Goal: Task Accomplishment & Management: Complete application form

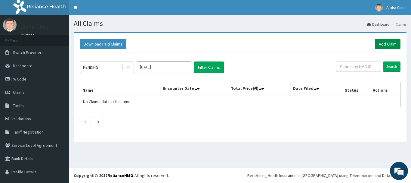
click at [386, 42] on link "Add Claim" at bounding box center [388, 44] width 26 height 10
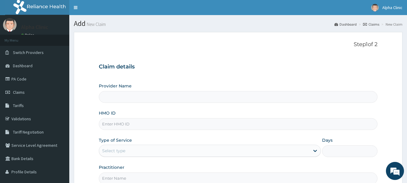
type input "Alpha Clinic"
click at [155, 125] on input "HMO ID" at bounding box center [238, 124] width 279 height 12
type input "GTC/10209/F"
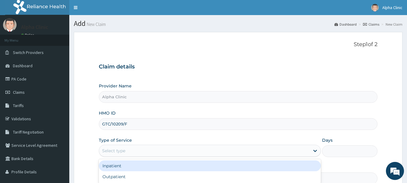
click at [150, 147] on div "Select type" at bounding box center [204, 151] width 210 height 10
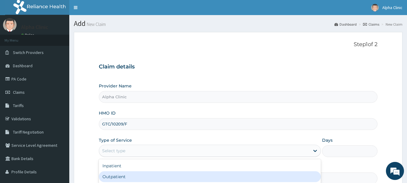
click at [143, 179] on div "Outpatient" at bounding box center [210, 176] width 222 height 11
type input "1"
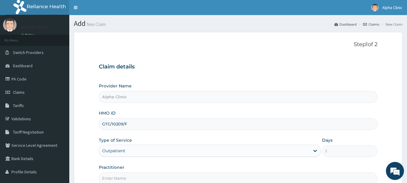
click at [143, 179] on input "Practitioner" at bounding box center [238, 178] width 279 height 12
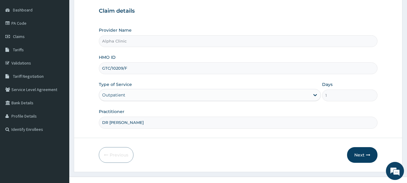
scroll to position [65, 0]
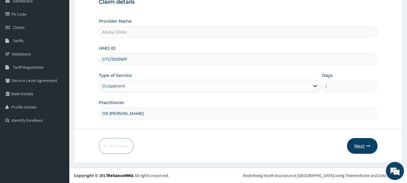
type input "DR T O ODUWOLE"
click at [365, 141] on button "Next" at bounding box center [362, 146] width 30 height 16
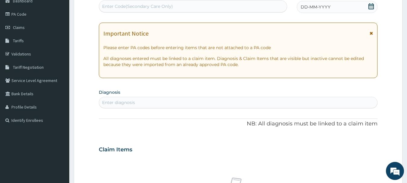
click at [324, 7] on span "DD-MM-YYYY" at bounding box center [315, 7] width 30 height 6
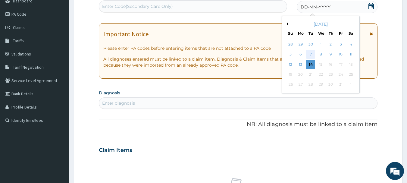
click at [310, 53] on div "7" at bounding box center [310, 54] width 9 height 9
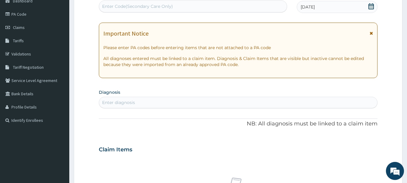
click at [168, 103] on div "Enter diagnosis" at bounding box center [238, 103] width 278 height 10
type input "P"
type input "MALARIA"
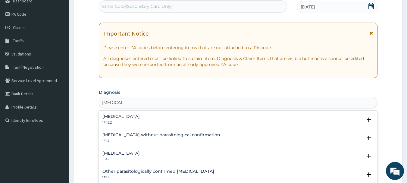
click at [170, 152] on div "Malaria, unspecified 1F4Z" at bounding box center [238, 156] width 272 height 11
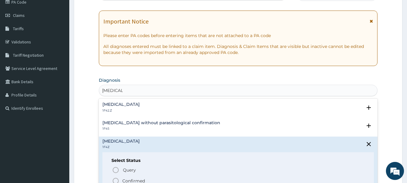
scroll to position [89, 0]
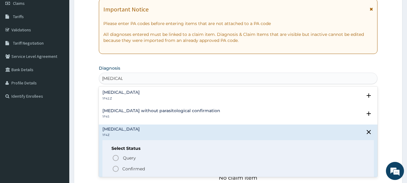
click at [115, 169] on icon "status option filled" at bounding box center [115, 168] width 7 height 7
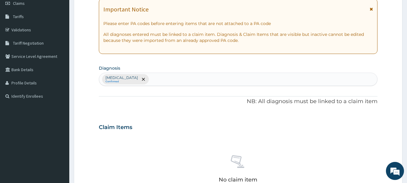
click at [146, 159] on div "No claim item" at bounding box center [238, 169] width 279 height 69
click at [171, 81] on div "Malaria, unspecified Confirmed" at bounding box center [238, 79] width 278 height 13
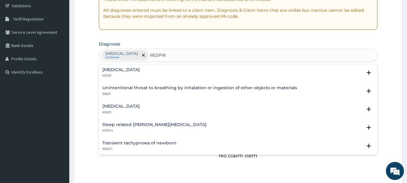
scroll to position [241, 0]
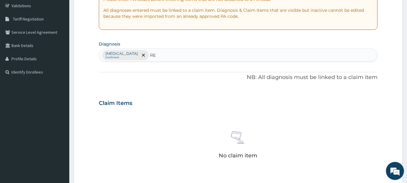
type input "R"
type input "UPPER"
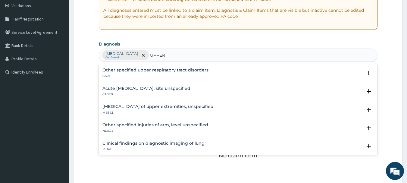
click at [238, 94] on div "Acute upper respiratory infection, site unspecified CA07.0" at bounding box center [238, 91] width 272 height 11
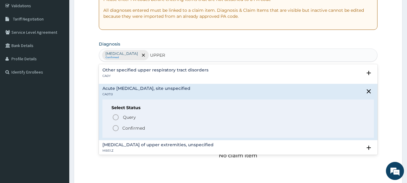
click at [116, 127] on icon "status option filled" at bounding box center [115, 127] width 7 height 7
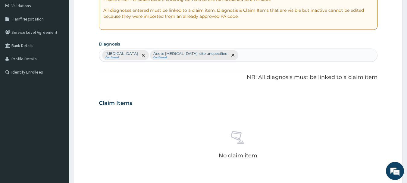
click at [164, 127] on div "No claim item" at bounding box center [238, 145] width 279 height 69
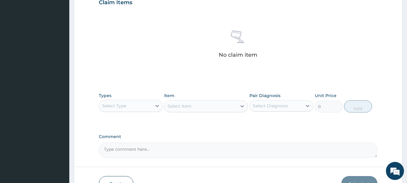
scroll to position [251, 0]
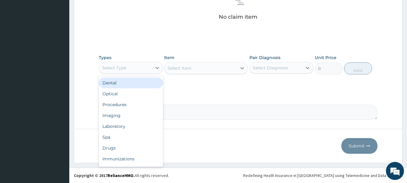
click at [138, 66] on div "Select Type" at bounding box center [125, 68] width 53 height 10
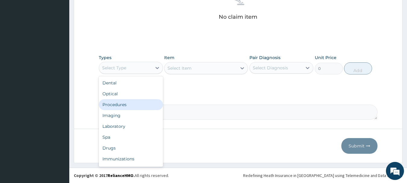
click at [132, 103] on div "Procedures" at bounding box center [131, 104] width 64 height 11
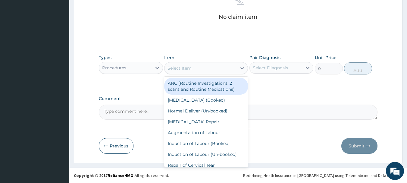
click at [187, 68] on div "Select Item" at bounding box center [179, 68] width 24 height 6
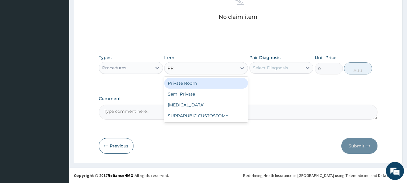
type input "P"
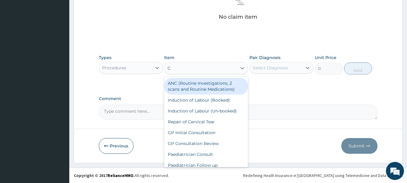
type input "CO"
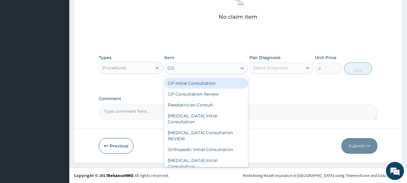
click at [187, 84] on div "GP Initial Consultation" at bounding box center [206, 83] width 84 height 11
type input "2500"
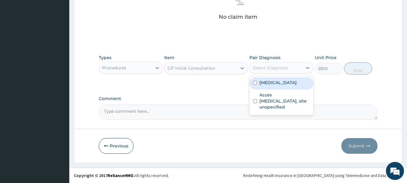
click at [271, 66] on div "Select Diagnosis" at bounding box center [270, 68] width 35 height 6
click at [271, 82] on label "Malaria, unspecified" at bounding box center [277, 82] width 37 height 6
checkbox input "true"
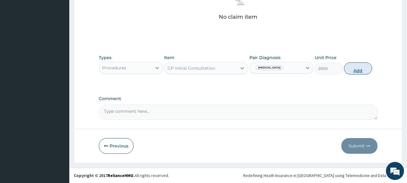
click at [362, 69] on button "Add" at bounding box center [358, 68] width 28 height 12
type input "0"
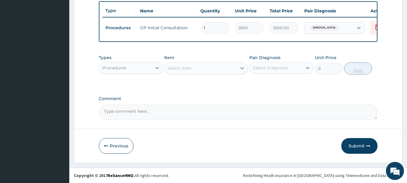
scroll to position [227, 0]
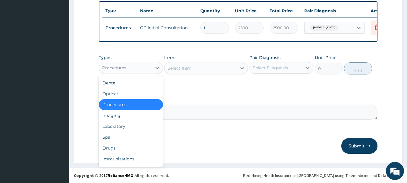
click at [117, 67] on div "Procedures" at bounding box center [114, 68] width 24 height 6
click at [109, 146] on div "Drugs" at bounding box center [131, 147] width 64 height 11
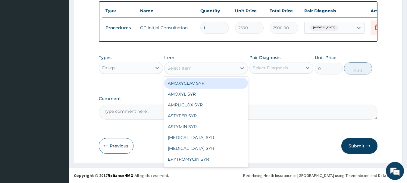
click at [192, 67] on div "Select Item" at bounding box center [200, 68] width 72 height 10
type input "AC"
type input "T"
click at [194, 68] on div "T T" at bounding box center [200, 68] width 72 height 10
type input "ACT"
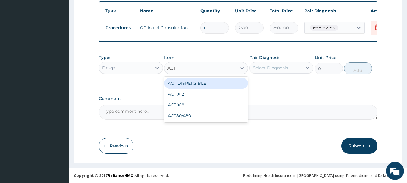
click at [189, 85] on div "ACT DISPERSIBLE" at bounding box center [206, 83] width 84 height 11
type input "288"
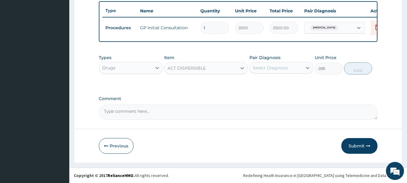
click at [275, 66] on div "Select Diagnosis" at bounding box center [270, 68] width 35 height 6
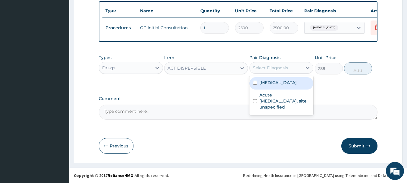
click at [272, 83] on label "Malaria, unspecified" at bounding box center [277, 82] width 37 height 6
checkbox input "true"
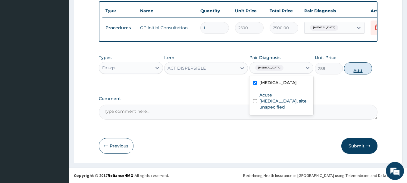
click at [359, 66] on button "Add" at bounding box center [358, 68] width 28 height 12
type input "0"
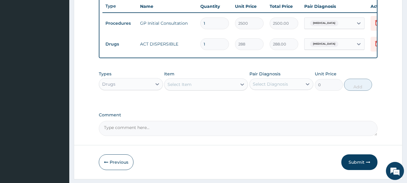
type input "12"
type input "3456.00"
type input "12"
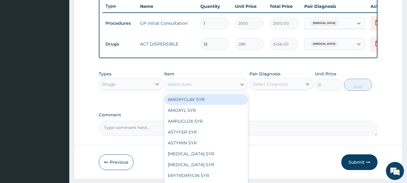
click at [179, 87] on div "Select Item" at bounding box center [179, 84] width 24 height 6
type input "AMO"
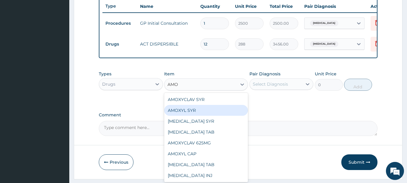
click at [185, 113] on div "AMOXYL SYR" at bounding box center [206, 110] width 84 height 11
type input "1000"
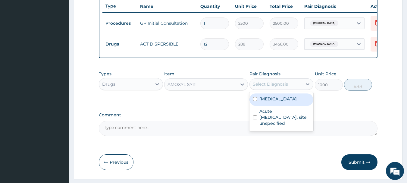
click at [273, 85] on div "Select Diagnosis" at bounding box center [270, 84] width 35 height 6
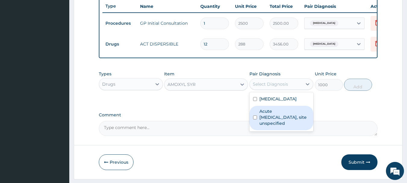
click at [276, 114] on label "Acute upper respiratory infection, site unspecified" at bounding box center [284, 117] width 51 height 18
checkbox input "true"
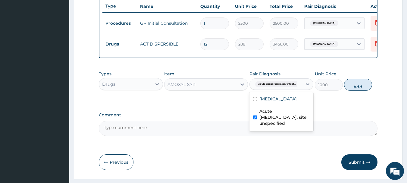
click at [362, 89] on button "Add" at bounding box center [358, 85] width 28 height 12
type input "0"
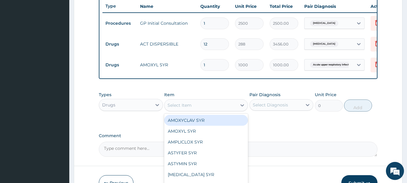
click at [181, 108] on div "Select Item" at bounding box center [179, 105] width 24 height 6
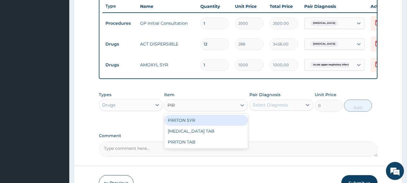
type input "PIRI"
click at [194, 124] on div "PIRITON SYR" at bounding box center [206, 120] width 84 height 11
type input "1500"
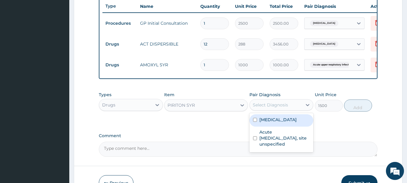
click at [269, 108] on div "Select Diagnosis" at bounding box center [270, 105] width 35 height 6
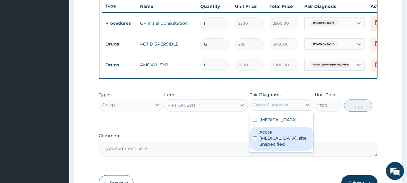
click at [266, 137] on label "Acute upper respiratory infection, site unspecified" at bounding box center [284, 138] width 51 height 18
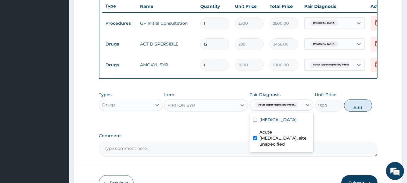
checkbox input "true"
click at [349, 107] on button "Add" at bounding box center [358, 105] width 28 height 12
type input "0"
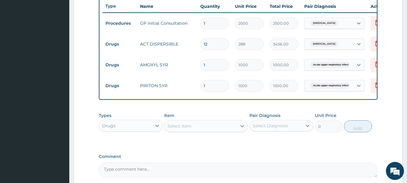
click at [208, 127] on div "Select Item" at bounding box center [200, 126] width 72 height 10
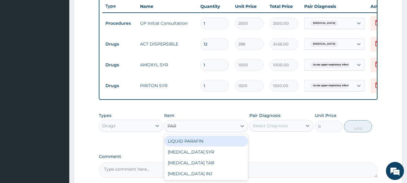
type input "PARA"
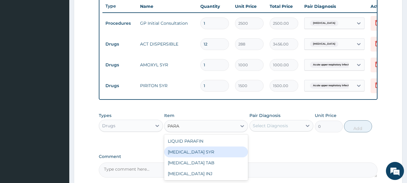
click at [208, 157] on div "[MEDICAL_DATA] SYR" at bounding box center [206, 151] width 84 height 11
type input "500"
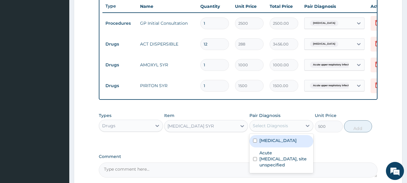
click at [281, 128] on div "Select Diagnosis" at bounding box center [270, 126] width 35 height 6
click at [278, 142] on label "[MEDICAL_DATA]" at bounding box center [277, 140] width 37 height 6
checkbox input "true"
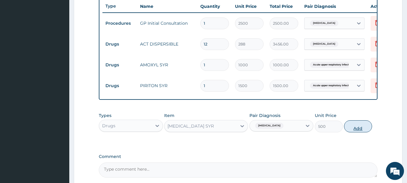
click at [362, 127] on button "Add" at bounding box center [358, 126] width 28 height 12
type input "0"
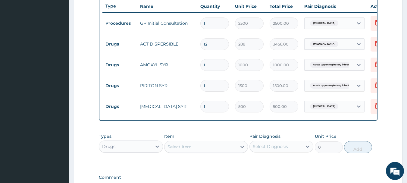
click at [278, 165] on div "Types Drugs Item Select Item Pair Diagnosis Select Diagnosis Unit Price 0 Add" at bounding box center [238, 147] width 279 height 35
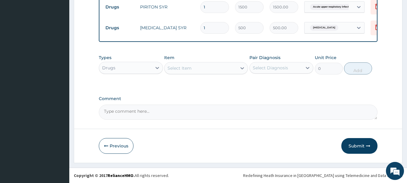
scroll to position [310, 0]
click at [356, 145] on button "Submit" at bounding box center [359, 146] width 36 height 16
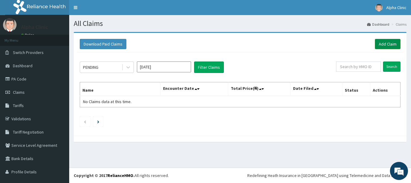
click at [381, 44] on link "Add Claim" at bounding box center [388, 44] width 26 height 10
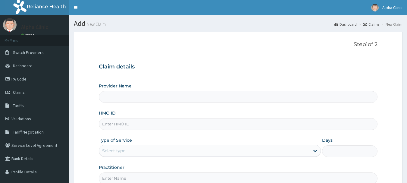
type input "Alpha Clinic"
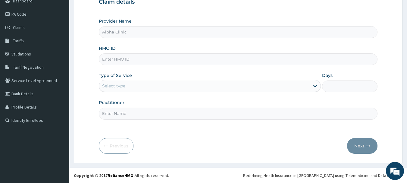
click at [198, 61] on input "HMO ID" at bounding box center [238, 59] width 279 height 12
type input "BCK/10025/B"
click at [135, 84] on div "Select type" at bounding box center [204, 86] width 210 height 10
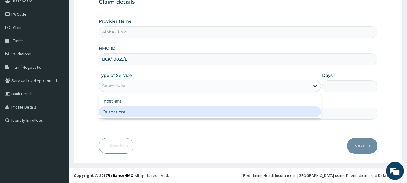
click at [117, 110] on div "Outpatient" at bounding box center [210, 111] width 222 height 11
type input "1"
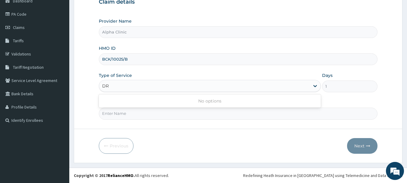
type input "D"
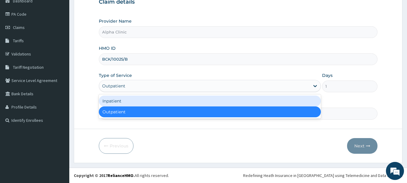
click at [118, 115] on div "Outpatient" at bounding box center [210, 111] width 222 height 11
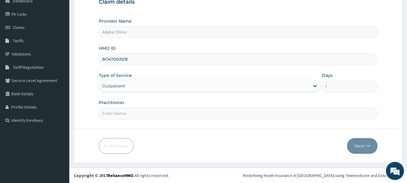
click at [119, 113] on input "Practitioner" at bounding box center [238, 113] width 279 height 12
type input "DR T O ODUWOLE"
click at [362, 146] on button "Next" at bounding box center [362, 146] width 30 height 16
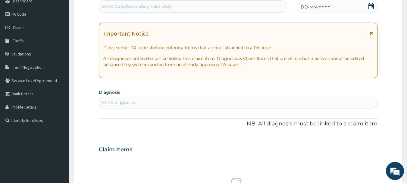
click at [335, 3] on div "DD-MM-YYYY" at bounding box center [337, 7] width 81 height 12
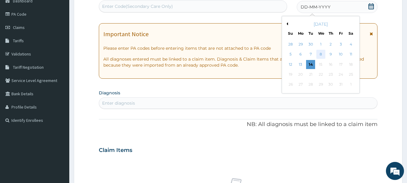
click at [320, 53] on div "8" at bounding box center [320, 54] width 9 height 9
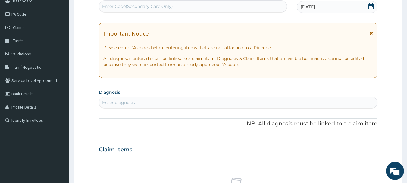
click at [223, 97] on div "Enter diagnosis" at bounding box center [238, 102] width 279 height 11
type input "OSTEO"
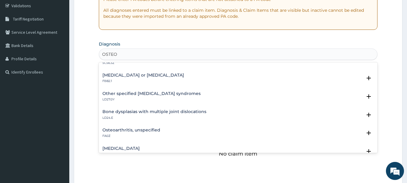
scroll to position [78, 0]
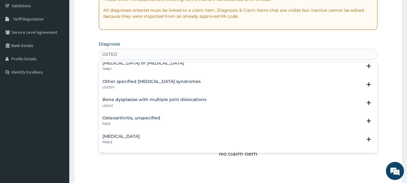
click at [208, 115] on div "Osteoarthritis, unspecified FA0Z Select Status Query Query covers suspected (?)…" at bounding box center [238, 122] width 279 height 18
click at [195, 121] on div "Osteoarthritis, unspecified FA0Z" at bounding box center [238, 121] width 272 height 11
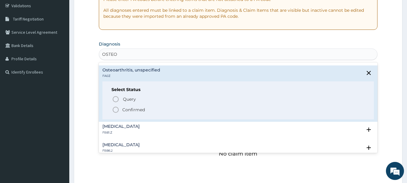
scroll to position [126, 0]
click at [116, 110] on icon "status option filled" at bounding box center [115, 109] width 7 height 7
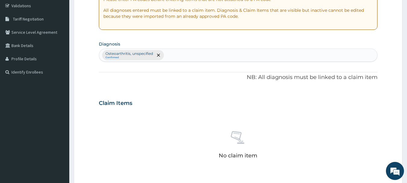
click at [126, 120] on div "No claim item" at bounding box center [238, 145] width 279 height 69
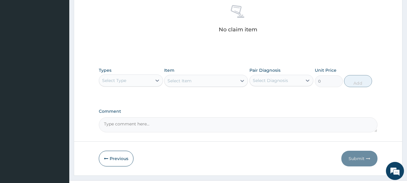
scroll to position [251, 0]
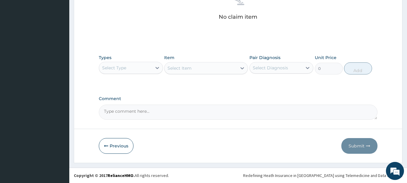
click at [121, 68] on div "Select Type" at bounding box center [114, 68] width 24 height 6
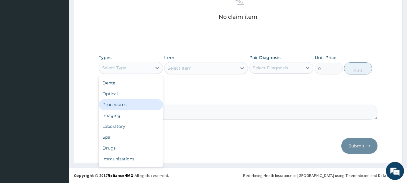
click at [121, 101] on div "Procedures" at bounding box center [131, 104] width 64 height 11
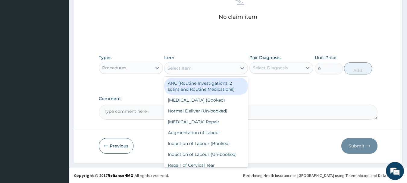
click at [186, 67] on div "Select Item" at bounding box center [179, 68] width 24 height 6
type input "CO"
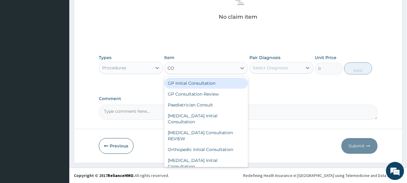
click at [194, 82] on div "GP Initial Consultation" at bounding box center [206, 83] width 84 height 11
type input "2500"
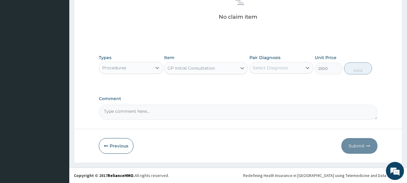
click at [267, 66] on div "Select Diagnosis" at bounding box center [270, 68] width 35 height 6
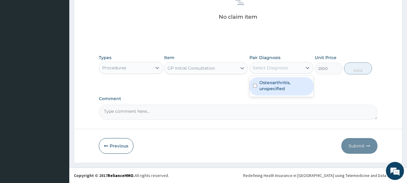
click at [276, 92] on div "Osteoarthritis, unspecified" at bounding box center [281, 86] width 64 height 18
checkbox input "true"
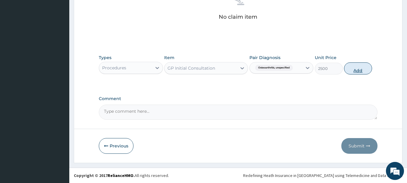
click at [361, 67] on button "Add" at bounding box center [358, 68] width 28 height 12
type input "0"
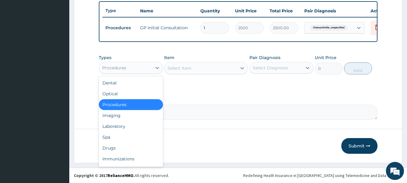
click at [123, 68] on div "Procedures" at bounding box center [114, 68] width 24 height 6
click at [123, 145] on div "Drugs" at bounding box center [131, 147] width 64 height 11
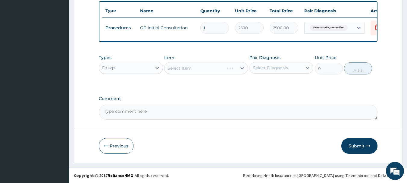
click at [191, 69] on div "Select Item" at bounding box center [206, 68] width 84 height 12
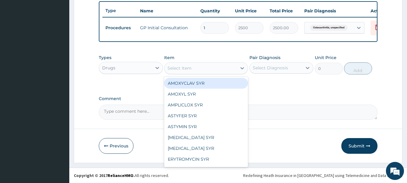
click at [191, 69] on div "Select Item" at bounding box center [179, 68] width 24 height 6
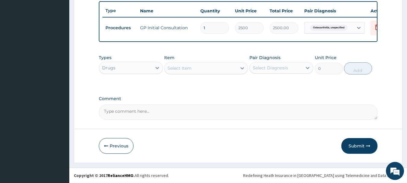
click at [191, 69] on div "Select Item" at bounding box center [179, 68] width 24 height 6
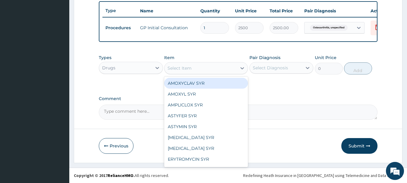
click at [191, 69] on div "Select Item" at bounding box center [179, 68] width 24 height 6
type input "R"
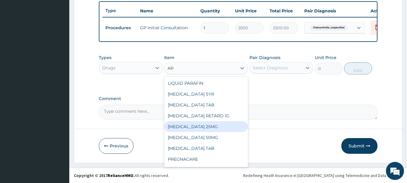
type input "A"
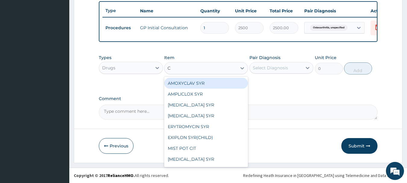
type input "CA"
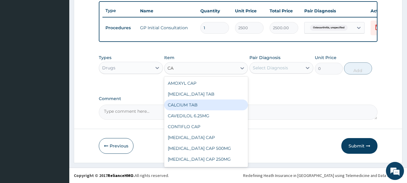
click at [207, 106] on div "CALCIUM TAB" at bounding box center [206, 104] width 84 height 11
type input "100"
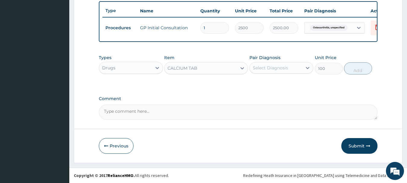
click at [271, 67] on div "Select Diagnosis" at bounding box center [270, 68] width 35 height 6
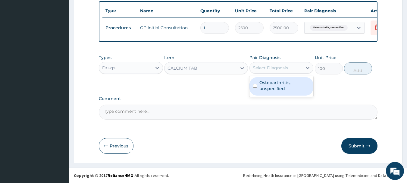
click at [271, 82] on label "Osteoarthritis, unspecified" at bounding box center [284, 85] width 51 height 12
checkbox input "true"
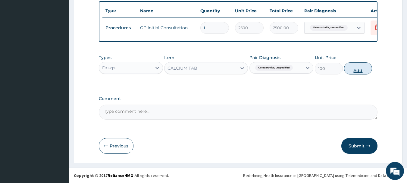
click at [363, 63] on button "Add" at bounding box center [358, 68] width 28 height 12
type input "0"
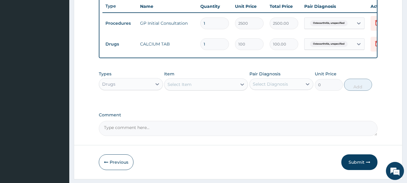
type input "2"
type input "200.00"
type input "3"
type input "300.00"
type input "4"
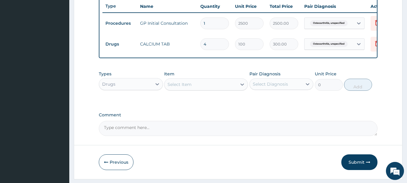
type input "400.00"
type input "5"
type input "500.00"
type input "6"
type input "600.00"
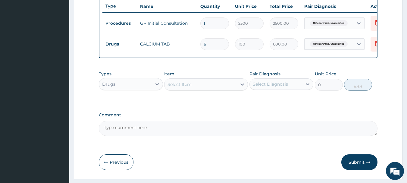
type input "7"
type input "700.00"
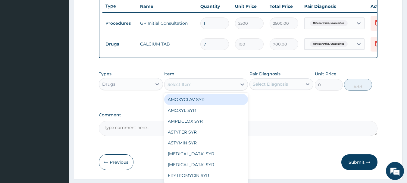
click at [183, 87] on div "Select Item" at bounding box center [179, 84] width 24 height 6
type input "DIC"
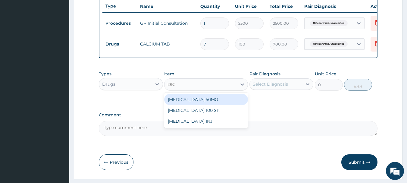
click at [194, 103] on div "DICLOFENAC 50MG" at bounding box center [206, 99] width 84 height 11
type input "100"
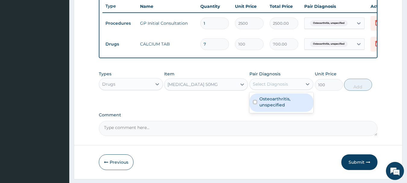
click at [279, 89] on div "Select Diagnosis" at bounding box center [276, 84] width 53 height 10
click at [281, 108] on label "Osteoarthritis, unspecified" at bounding box center [284, 102] width 51 height 12
checkbox input "true"
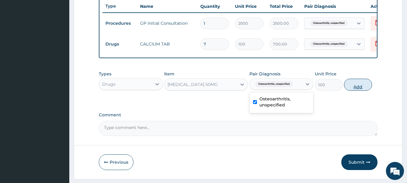
click at [353, 90] on button "Add" at bounding box center [358, 85] width 28 height 12
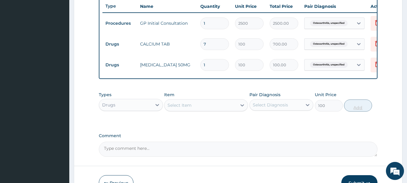
type input "0"
type input "10"
type input "1000.00"
type input "10"
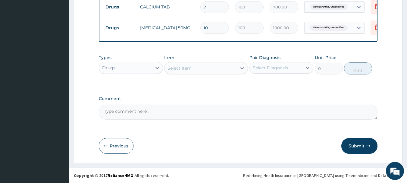
scroll to position [269, 0]
click at [358, 144] on button "Submit" at bounding box center [359, 146] width 36 height 16
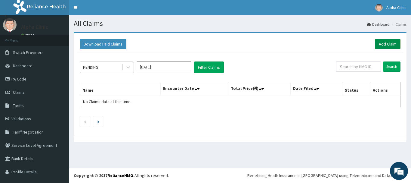
click at [387, 45] on link "Add Claim" at bounding box center [388, 44] width 26 height 10
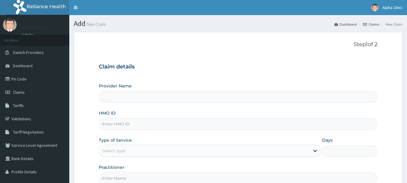
click at [208, 123] on input "HMO ID" at bounding box center [238, 124] width 279 height 12
type input "B"
type input "Alpha Clinic"
type input "BCK/10025/D"
click at [189, 150] on div "Select type" at bounding box center [204, 151] width 210 height 10
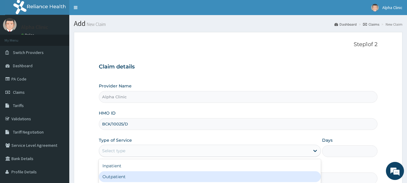
click at [149, 176] on div "Outpatient" at bounding box center [210, 176] width 222 height 11
type input "1"
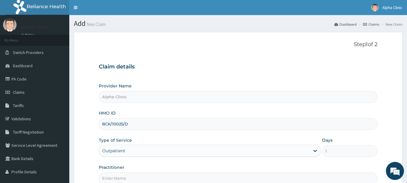
click at [149, 176] on input "Practitioner" at bounding box center [238, 178] width 279 height 12
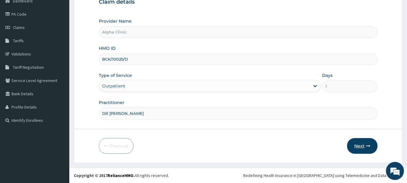
type input "DR [PERSON_NAME]"
click at [363, 145] on button "Next" at bounding box center [362, 146] width 30 height 16
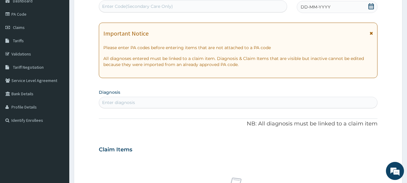
click at [329, 4] on div "DD-MM-YYYY" at bounding box center [337, 7] width 81 height 12
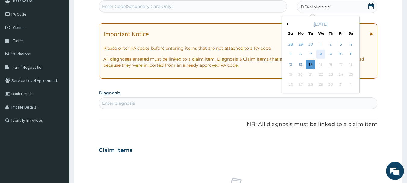
click at [320, 51] on div "8" at bounding box center [320, 54] width 9 height 9
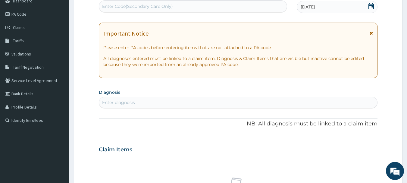
click at [214, 101] on div "Enter diagnosis" at bounding box center [238, 103] width 278 height 10
type input ","
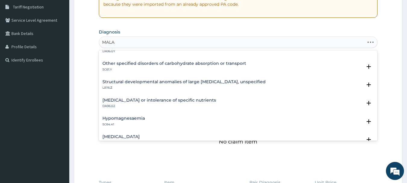
scroll to position [0, 0]
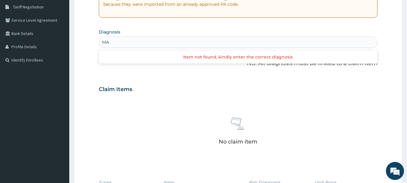
type input "M"
type input "P"
type input "M"
type input "P"
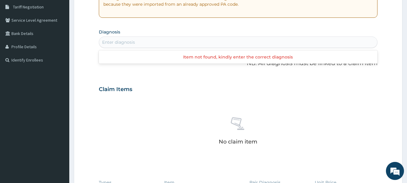
type input "A"
type input "M"
type input "P"
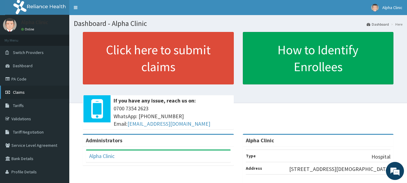
click at [23, 91] on span "Claims" at bounding box center [19, 91] width 12 height 5
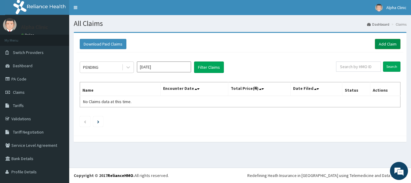
click at [381, 44] on link "Add Claim" at bounding box center [388, 44] width 26 height 10
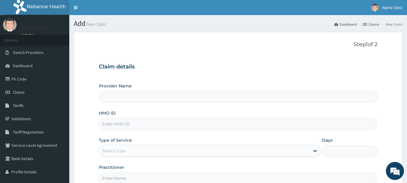
type input "Alpha Clinic"
click at [178, 123] on input "HMO ID" at bounding box center [238, 124] width 279 height 12
type input "BCK/10025/D"
click at [141, 151] on div "Select type" at bounding box center [204, 151] width 210 height 10
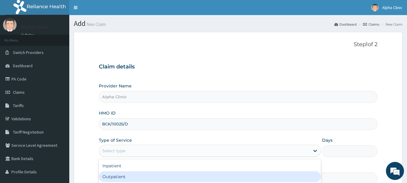
click at [124, 175] on div "Outpatient" at bounding box center [210, 176] width 222 height 11
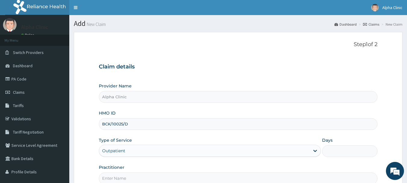
type input "1"
click at [123, 177] on input "Practitioner" at bounding box center [238, 178] width 279 height 12
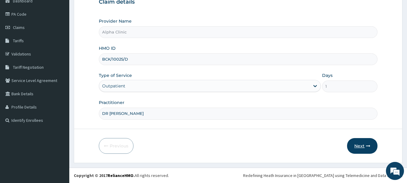
type input "DR [PERSON_NAME]"
click at [364, 145] on button "Next" at bounding box center [362, 146] width 30 height 16
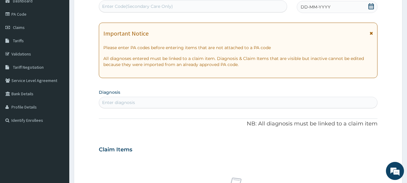
click at [343, 8] on div "DD-MM-YYYY" at bounding box center [337, 7] width 81 height 12
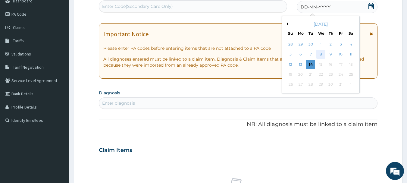
click at [319, 52] on div "8" at bounding box center [320, 54] width 9 height 9
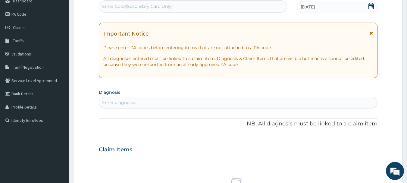
click at [195, 100] on div "Enter diagnosis" at bounding box center [238, 103] width 278 height 10
type input "A"
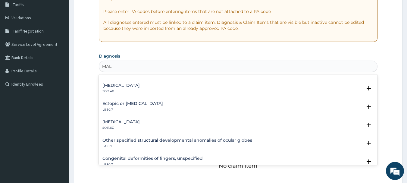
scroll to position [762, 0]
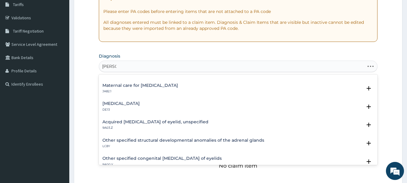
type input "MALM"
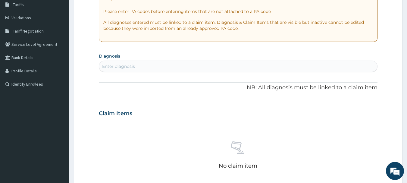
click at [227, 47] on div "PA Code / Prescription Code Enter Code(Secondary Care Only) Encounter Date 08-1…" at bounding box center [238, 113] width 279 height 312
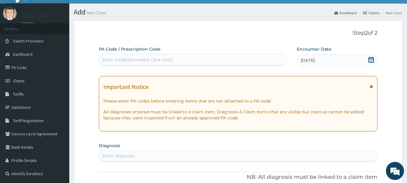
scroll to position [0, 0]
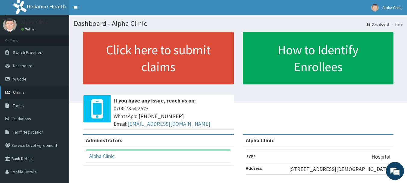
click at [36, 89] on link "Claims" at bounding box center [34, 91] width 69 height 13
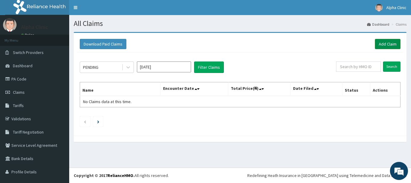
click at [386, 43] on link "Add Claim" at bounding box center [388, 44] width 26 height 10
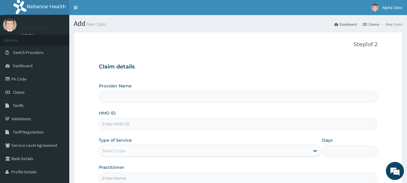
type input "Alpha Clinic"
click at [167, 123] on input "HMO ID" at bounding box center [238, 124] width 279 height 12
type input "EFT/10072/B"
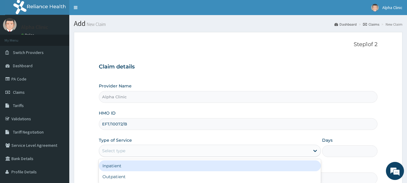
click at [154, 151] on div "Select type" at bounding box center [204, 151] width 210 height 10
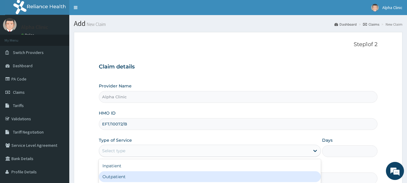
click at [147, 176] on div "Outpatient" at bounding box center [210, 176] width 222 height 11
type input "1"
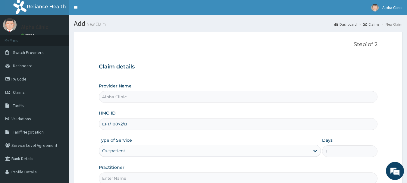
click at [148, 178] on input "Practitioner" at bounding box center [238, 178] width 279 height 12
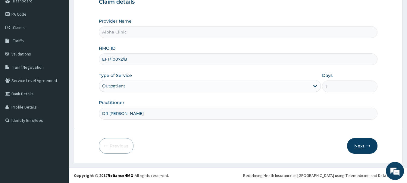
type input "DR [PERSON_NAME]"
click at [363, 142] on button "Next" at bounding box center [362, 146] width 30 height 16
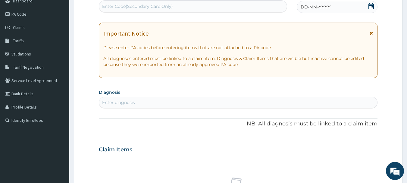
click at [341, 6] on div "DD-MM-YYYY" at bounding box center [337, 7] width 81 height 12
click at [232, 5] on div "Enter Code(Secondary Care Only)" at bounding box center [193, 7] width 188 height 10
type input "PA/E30EB2"
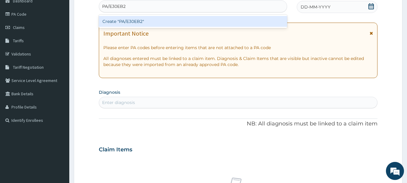
click at [219, 23] on div "Create "PA/E30EB2"" at bounding box center [193, 21] width 188 height 11
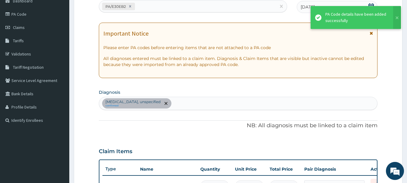
scroll to position [242, 0]
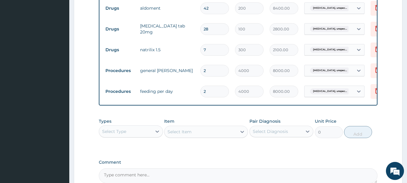
click at [213, 52] on input "7" at bounding box center [214, 50] width 29 height 12
type input "1"
type input "300.00"
type input "14"
type input "4200.00"
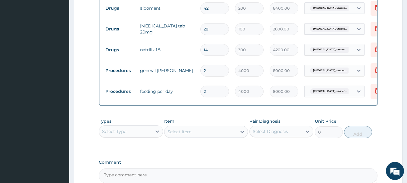
type input "14"
click at [137, 135] on div "Select Type" at bounding box center [125, 131] width 53 height 10
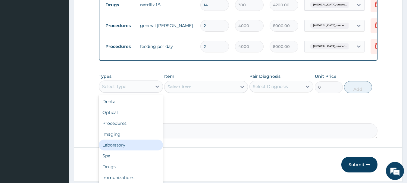
scroll to position [291, 0]
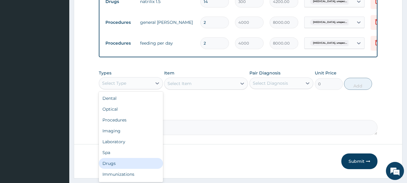
click at [136, 165] on div "Drugs" at bounding box center [131, 163] width 64 height 11
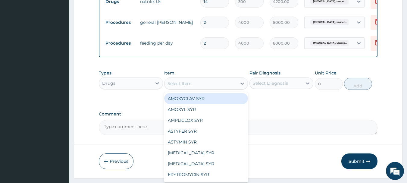
click at [198, 85] on div "Select Item" at bounding box center [200, 84] width 72 height 10
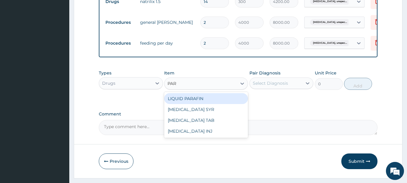
type input "PARA"
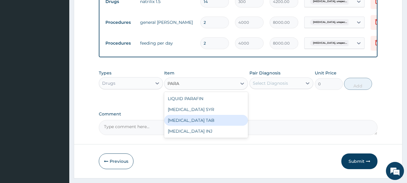
click at [196, 124] on div "[MEDICAL_DATA] TAB" at bounding box center [206, 120] width 84 height 11
type input "70"
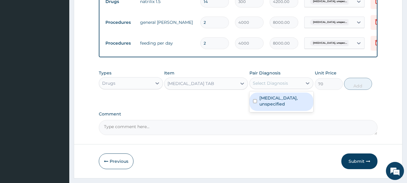
click at [280, 86] on div "Select Diagnosis" at bounding box center [270, 83] width 35 height 6
click at [281, 103] on label "Essential hypertension, unspecified" at bounding box center [284, 101] width 51 height 12
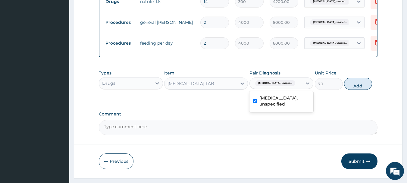
click at [268, 105] on label "Essential hypertension, unspecified" at bounding box center [284, 101] width 51 height 12
checkbox input "false"
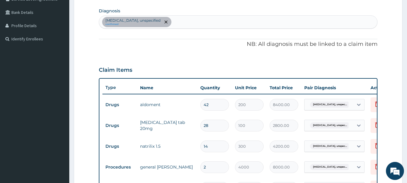
scroll to position [134, 0]
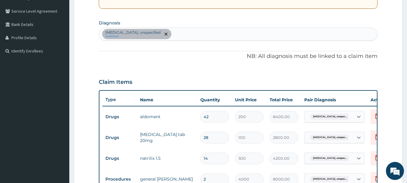
click at [254, 34] on div "Essential hypertension, unspecified confirmed" at bounding box center [238, 34] width 278 height 13
type input "HEAD"
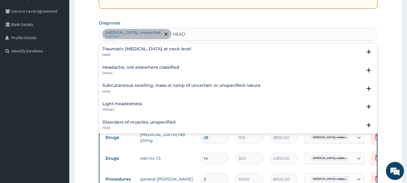
click at [193, 65] on div "Headache, not elsewhere classified MB4D" at bounding box center [238, 70] width 272 height 11
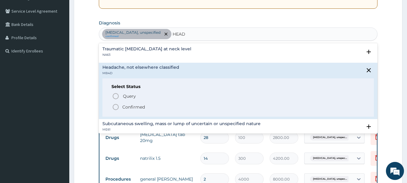
click at [116, 106] on icon "status option filled" at bounding box center [115, 106] width 7 height 7
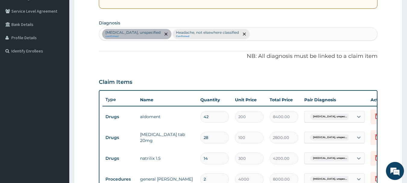
click at [209, 82] on div "Claim Items" at bounding box center [238, 81] width 279 height 16
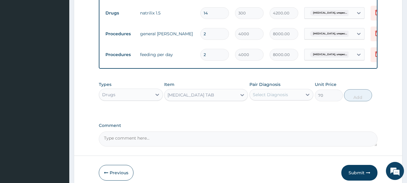
scroll to position [303, 0]
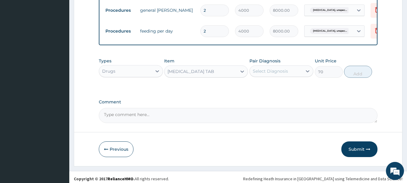
click at [186, 76] on div "[MEDICAL_DATA] TAB" at bounding box center [200, 72] width 72 height 10
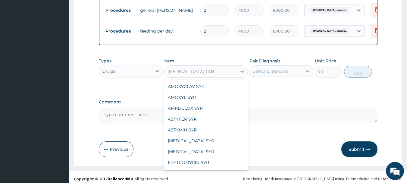
scroll to position [1113, 0]
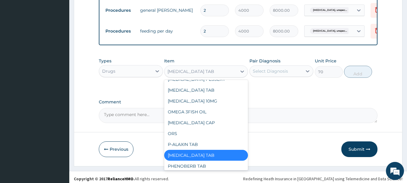
click at [200, 160] on div "[MEDICAL_DATA] TAB" at bounding box center [206, 155] width 84 height 11
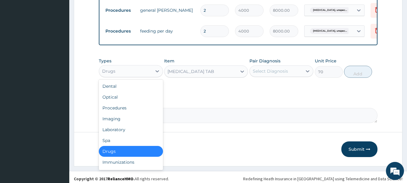
click at [141, 71] on div "Drugs" at bounding box center [125, 71] width 53 height 10
click at [136, 154] on div "Drugs" at bounding box center [131, 151] width 64 height 11
type input "0"
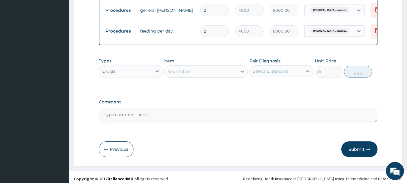
click at [196, 68] on div "Item Select Item" at bounding box center [206, 68] width 84 height 20
click at [195, 76] on div "Select Item" at bounding box center [200, 72] width 72 height 10
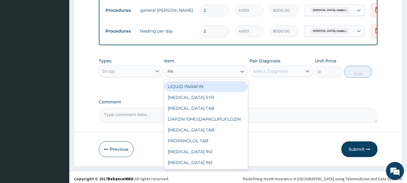
type input "PAR"
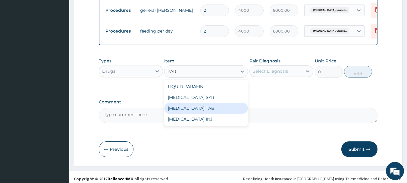
click at [203, 110] on div "[MEDICAL_DATA] TAB" at bounding box center [206, 108] width 84 height 11
type input "70"
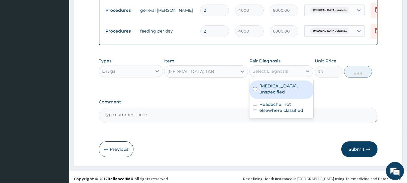
click at [297, 73] on div "Select Diagnosis" at bounding box center [276, 71] width 53 height 10
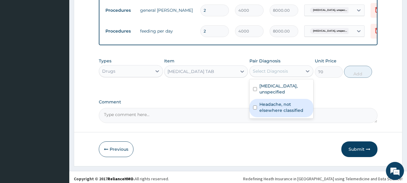
click at [292, 110] on label "Headache, not elsewhere classified" at bounding box center [284, 107] width 51 height 12
checkbox input "true"
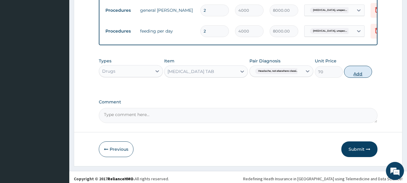
click at [356, 75] on button "Add" at bounding box center [358, 72] width 28 height 12
type input "0"
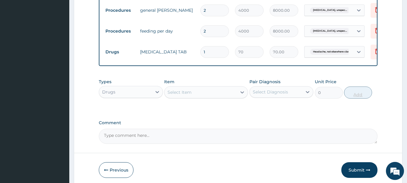
type input "18"
type input "1260.00"
type input "18"
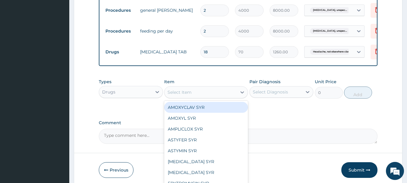
click at [209, 94] on div "Select Item" at bounding box center [200, 92] width 72 height 10
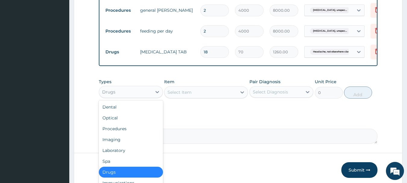
click at [120, 96] on div "Drugs" at bounding box center [125, 92] width 53 height 10
click at [120, 131] on div "Procedures" at bounding box center [131, 128] width 64 height 11
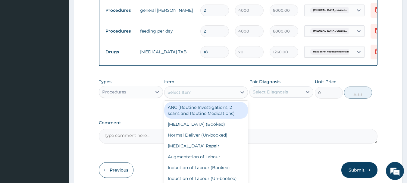
click at [185, 94] on div "Select Item" at bounding box center [179, 92] width 24 height 6
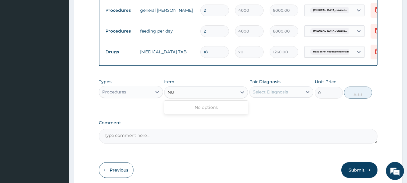
type input "N"
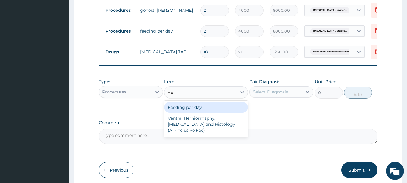
type input "F"
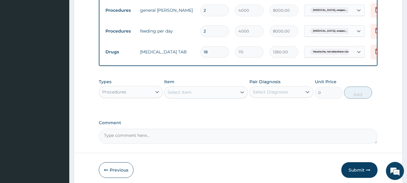
click at [280, 110] on div "Types Procedures Item Select Item Pair Diagnosis Select Diagnosis Unit Price 0 …" at bounding box center [238, 93] width 279 height 35
click at [359, 173] on button "Submit" at bounding box center [359, 170] width 36 height 16
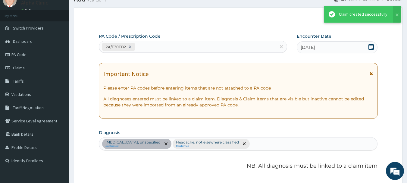
scroll to position [303, 0]
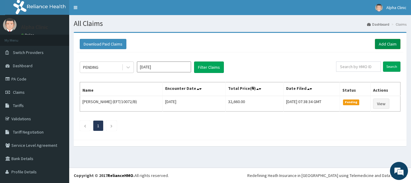
click at [381, 42] on link "Add Claim" at bounding box center [388, 44] width 26 height 10
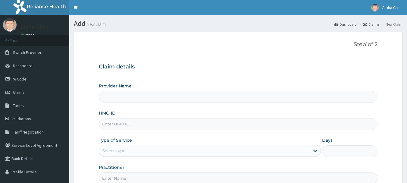
click at [187, 125] on input "HMO ID" at bounding box center [238, 124] width 279 height 12
type input "BCK/100"
type input "Alpha Clinic"
type input "BCK/10025/D"
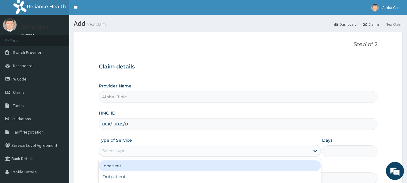
click at [186, 148] on div "Select type" at bounding box center [204, 151] width 210 height 10
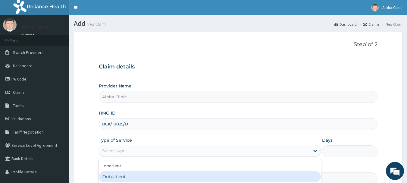
click at [176, 179] on div "Outpatient" at bounding box center [210, 176] width 222 height 11
type input "1"
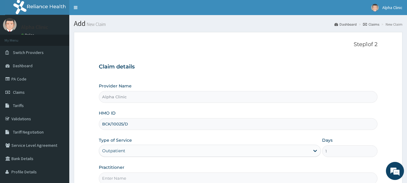
click at [176, 179] on input "Practitioner" at bounding box center [238, 178] width 279 height 12
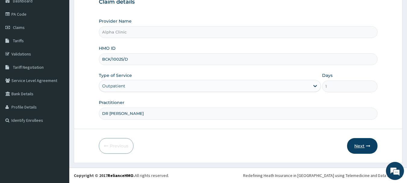
type input "DR [PERSON_NAME]"
click at [359, 145] on button "Next" at bounding box center [362, 146] width 30 height 16
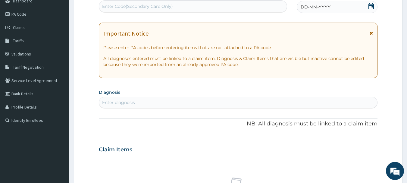
click at [323, 5] on span "DD-MM-YYYY" at bounding box center [315, 7] width 30 height 6
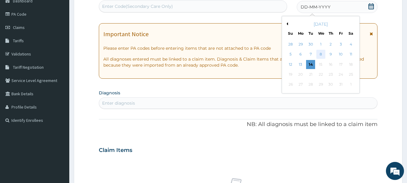
click at [320, 55] on div "8" at bounding box center [320, 54] width 9 height 9
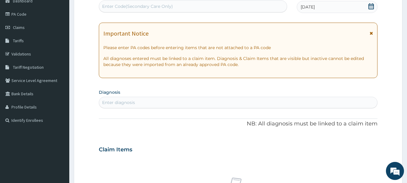
click at [240, 99] on div "Enter diagnosis" at bounding box center [238, 103] width 278 height 10
type input "A"
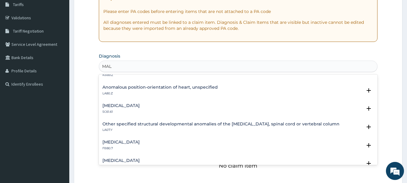
scroll to position [434, 0]
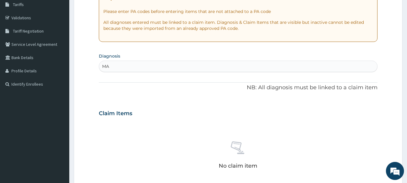
type input "M"
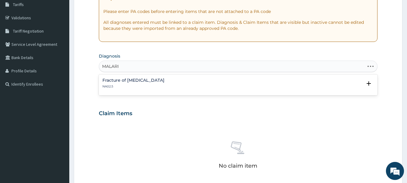
type input "[MEDICAL_DATA]"
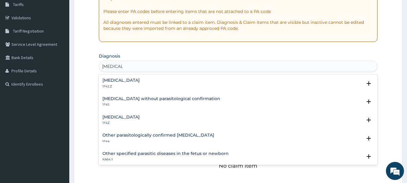
click at [213, 110] on div "[MEDICAL_DATA] without parasitological confirmation 1F45 Select Status Query Qu…" at bounding box center [238, 103] width 279 height 18
click at [192, 119] on div "[MEDICAL_DATA] 1F4Z" at bounding box center [238, 120] width 272 height 11
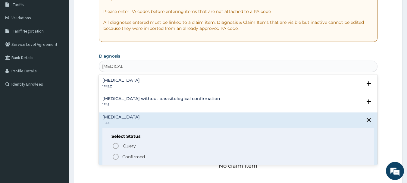
click at [151, 154] on span "Confirmed" at bounding box center [238, 156] width 253 height 7
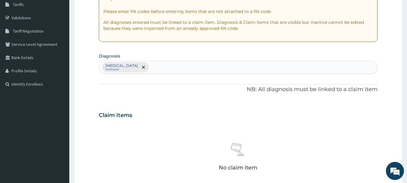
click at [151, 154] on div "No claim item" at bounding box center [238, 157] width 279 height 69
click at [157, 157] on div "No claim item" at bounding box center [238, 157] width 279 height 69
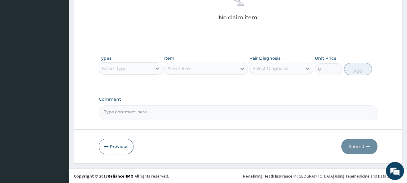
scroll to position [251, 0]
click at [131, 67] on div "Select Type" at bounding box center [125, 68] width 53 height 10
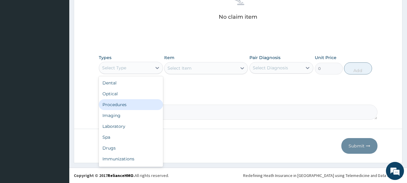
click at [115, 102] on div "Procedures" at bounding box center [131, 104] width 64 height 11
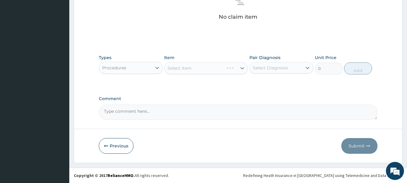
click at [196, 65] on div "Select Item" at bounding box center [206, 68] width 84 height 12
click at [196, 65] on div "Select Item" at bounding box center [200, 68] width 72 height 10
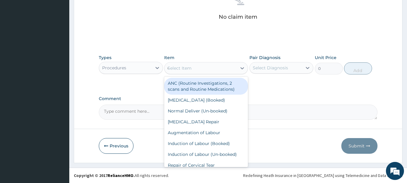
type input "CO"
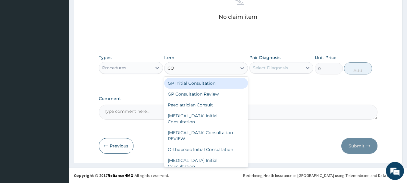
click at [200, 82] on div "GP Initial Consultation" at bounding box center [206, 83] width 84 height 11
type input "2500"
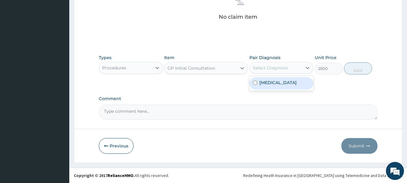
click at [268, 70] on div "Select Diagnosis" at bounding box center [270, 68] width 35 height 6
click at [273, 84] on label "[MEDICAL_DATA]" at bounding box center [277, 82] width 37 height 6
checkbox input "true"
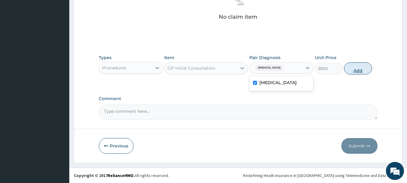
click at [364, 66] on button "Add" at bounding box center [358, 68] width 28 height 12
type input "0"
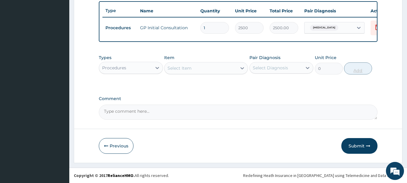
scroll to position [227, 0]
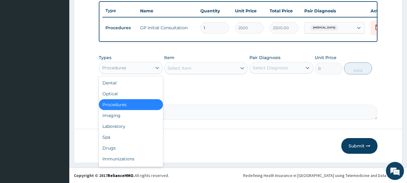
click at [135, 66] on div "Procedures" at bounding box center [125, 68] width 53 height 10
click at [146, 142] on div "Drugs" at bounding box center [131, 147] width 64 height 11
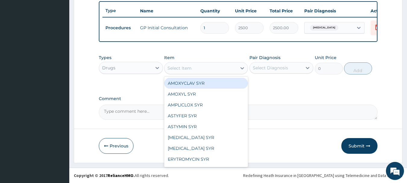
click at [188, 69] on div "Select Item" at bounding box center [179, 68] width 24 height 6
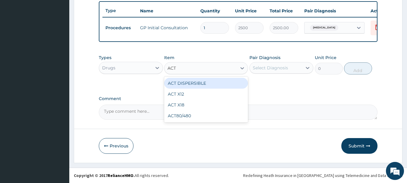
click at [186, 77] on div "ACT DISPERSIBLE ACT X12 ACT X18 ACT80/480" at bounding box center [206, 99] width 84 height 46
type input "ACT"
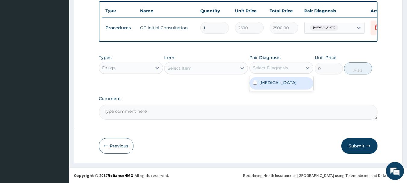
click at [278, 67] on div "Select Diagnosis" at bounding box center [270, 68] width 35 height 6
click at [356, 70] on div "Types Drugs Item Select Item Pair Diagnosis option Malaria, unspecified, select…" at bounding box center [238, 64] width 279 height 26
click at [283, 79] on div "Malaria, unspecified" at bounding box center [281, 83] width 64 height 12
checkbox input "true"
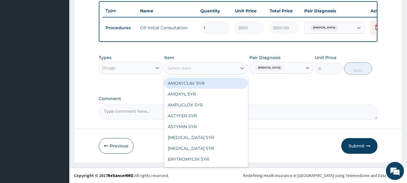
click at [223, 68] on div "Select Item" at bounding box center [200, 68] width 72 height 10
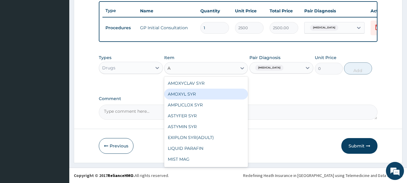
type input "AC"
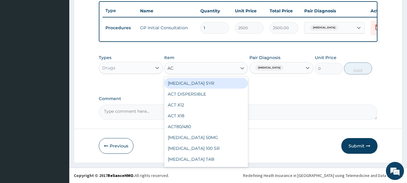
click at [206, 90] on div "ACT DISPERSIBLE" at bounding box center [206, 94] width 84 height 11
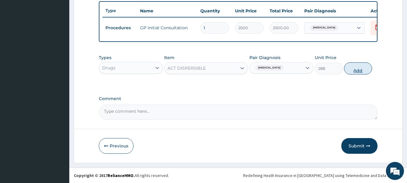
click at [363, 69] on button "Add" at bounding box center [358, 68] width 28 height 12
type input "0"
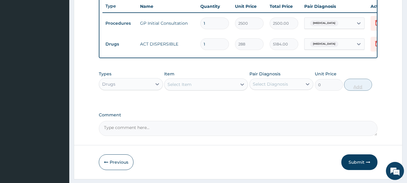
type input "18"
type input "5184.00"
type input "18"
click at [232, 88] on div "Select Item" at bounding box center [200, 84] width 72 height 10
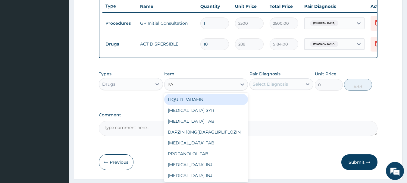
type input "PAR"
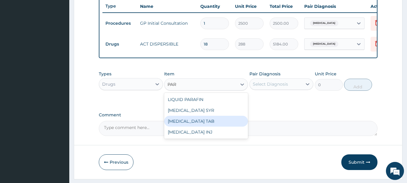
click at [220, 126] on div "[MEDICAL_DATA] TAB" at bounding box center [206, 121] width 84 height 11
type input "70"
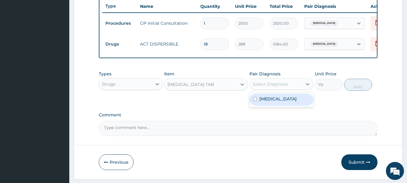
click at [269, 87] on div "Select Diagnosis" at bounding box center [270, 84] width 35 height 6
click at [291, 102] on label "Malaria, unspecified" at bounding box center [277, 99] width 37 height 6
checkbox input "true"
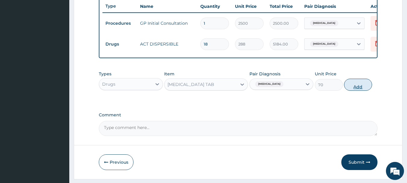
click at [356, 89] on button "Add" at bounding box center [358, 85] width 28 height 12
type input "0"
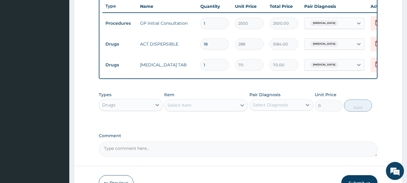
type input "2"
type input "140.00"
type input "3"
type input "210.00"
type input "4"
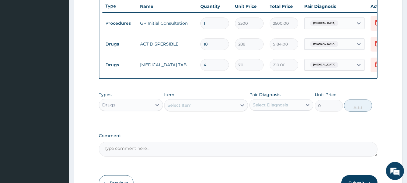
type input "280.00"
type input "5"
type input "350.00"
type input "6"
type input "420.00"
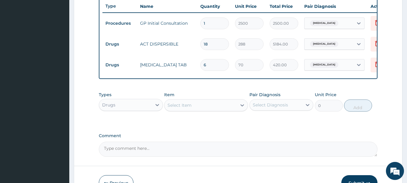
type input "7"
type input "490.00"
type input "8"
type input "560.00"
type input "9"
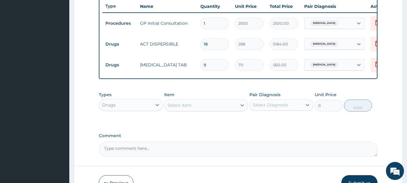
type input "630.00"
click at [198, 123] on div "Types Drugs Item Select Item Pair Diagnosis Select Diagnosis Unit Price 0 Add" at bounding box center [238, 106] width 279 height 35
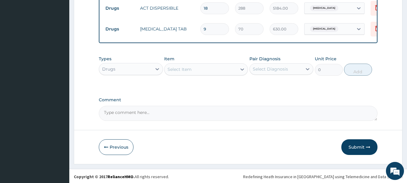
scroll to position [269, 0]
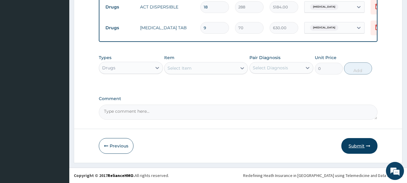
click at [357, 143] on button "Submit" at bounding box center [359, 146] width 36 height 16
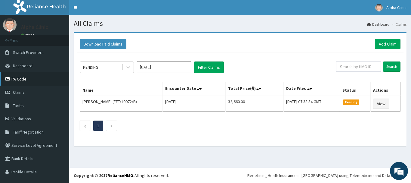
click at [25, 75] on link "PA Code" at bounding box center [34, 78] width 69 height 13
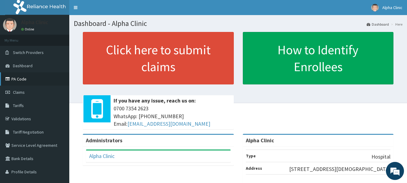
click at [29, 78] on link "PA Code" at bounding box center [34, 78] width 69 height 13
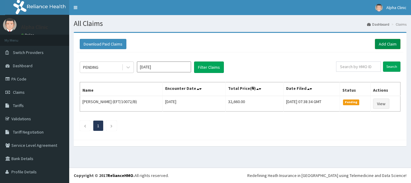
click at [381, 41] on link "Add Claim" at bounding box center [388, 44] width 26 height 10
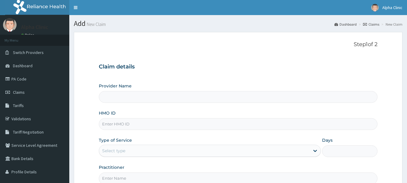
click at [149, 125] on input "HMO ID" at bounding box center [238, 124] width 279 height 12
type input "HMN/100"
type input "Alpha Clinic"
type input "HMN/10007/B"
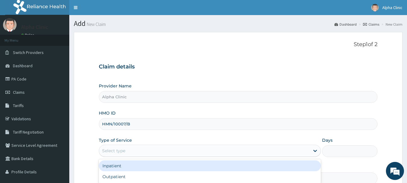
click at [140, 152] on div "Select type" at bounding box center [204, 151] width 210 height 10
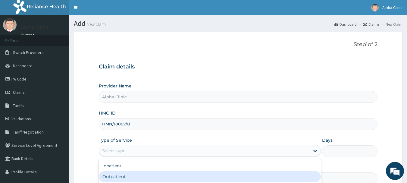
click at [123, 179] on div "Outpatient" at bounding box center [210, 176] width 222 height 11
type input "1"
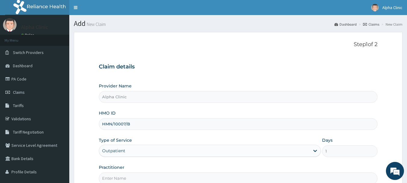
click at [123, 179] on input "Practitioner" at bounding box center [238, 178] width 279 height 12
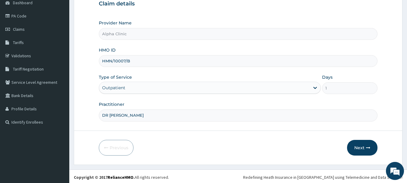
scroll to position [65, 0]
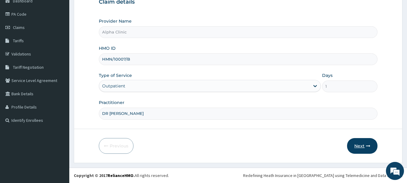
type input "DR [PERSON_NAME]"
click at [364, 142] on button "Next" at bounding box center [362, 146] width 30 height 16
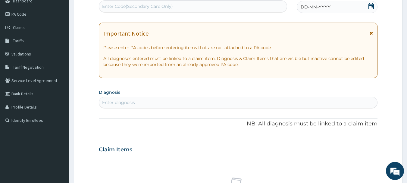
click at [213, 7] on div "Enter Code(Secondary Care Only)" at bounding box center [193, 7] width 188 height 10
type input "V"
paste input "PA/012056"
type input "PA/012056"
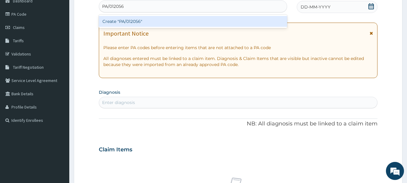
click at [218, 19] on div "Create "PA/012056"" at bounding box center [193, 21] width 188 height 11
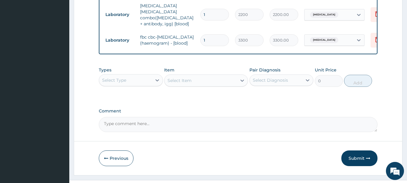
scroll to position [296, 0]
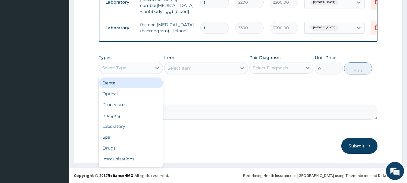
click at [135, 67] on div "Select Type" at bounding box center [125, 68] width 53 height 10
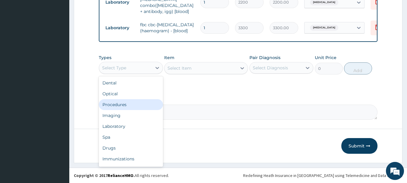
click at [123, 102] on div "Procedures" at bounding box center [131, 104] width 64 height 11
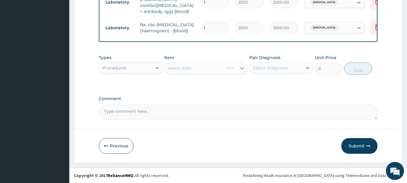
click at [189, 69] on div "Select Item" at bounding box center [206, 68] width 84 height 12
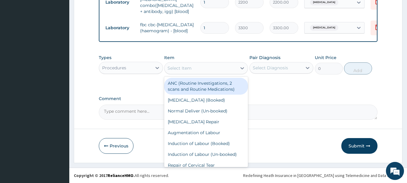
click at [189, 69] on div "Select Item" at bounding box center [179, 68] width 24 height 6
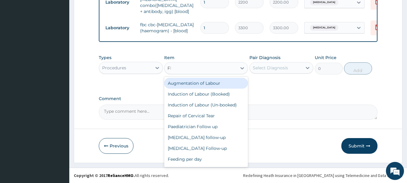
type input "FEE"
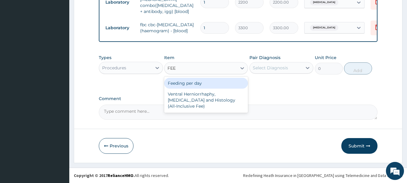
click at [187, 82] on div "Feeding per day" at bounding box center [206, 83] width 84 height 11
type input "4000"
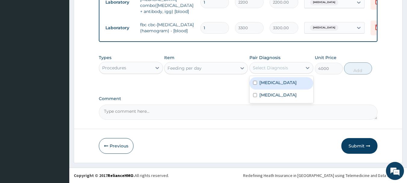
click at [285, 66] on div "Select Diagnosis" at bounding box center [270, 68] width 35 height 6
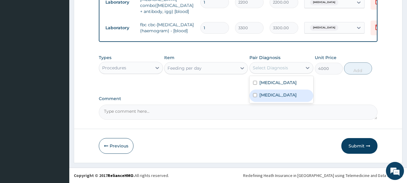
click at [281, 92] on div "Malaria" at bounding box center [281, 95] width 64 height 12
checkbox input "true"
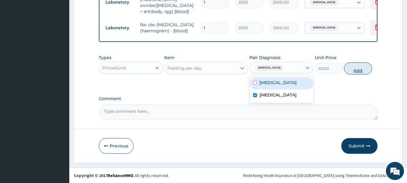
click at [359, 67] on button "Add" at bounding box center [358, 68] width 28 height 12
type input "0"
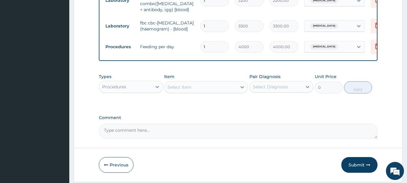
type input "2"
type input "8000.00"
type input "4"
type input "16000.00"
type input "5"
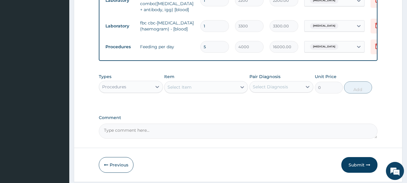
type input "20000.00"
type input "6"
type input "24000.00"
type input "7"
type input "28000.00"
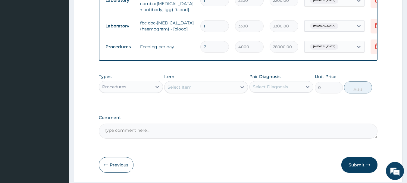
type input "8"
type input "32000.00"
type input "9"
type input "36000.00"
type input "10"
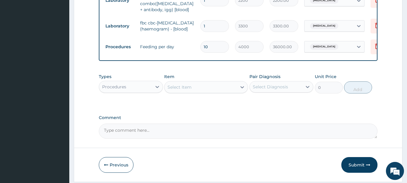
type input "40000.00"
type input "9"
type input "36000.00"
type input "8"
type input "32000.00"
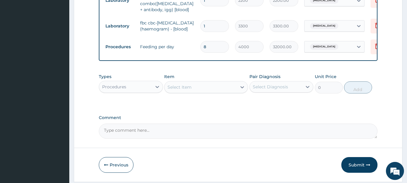
type input "7"
type input "28000.00"
type input "6"
type input "24000.00"
type input "5"
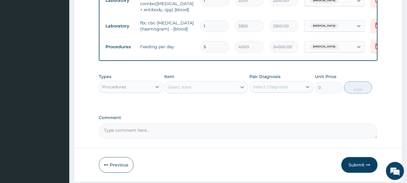
type input "20000.00"
type input "4"
type input "16000.00"
type input "3"
type input "12000.00"
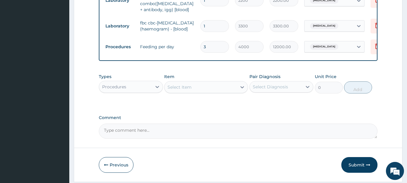
type input "2"
type input "8000.00"
type input "1"
type input "4000.00"
type input "0"
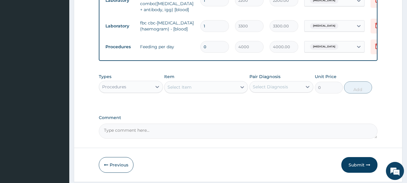
type input "0.00"
type input "1"
type input "4000.00"
type input "0"
type input "0.00"
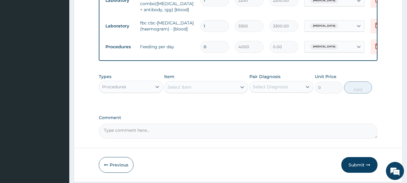
type input "1"
type input "4000.00"
type input "0"
type input "0.00"
type input "1"
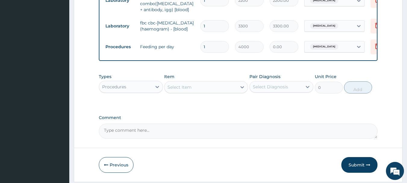
type input "4000.00"
type input "0"
type input "0.00"
type input "1"
type input "4000.00"
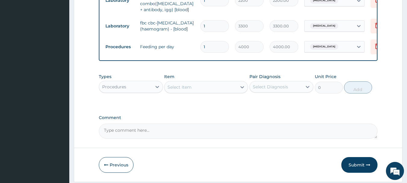
type input "0"
type input "0.00"
type input "1"
type input "4000.00"
type input "0"
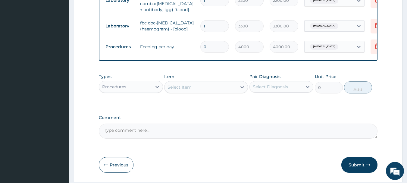
type input "0.00"
type input "1"
type input "4000.00"
type input "2"
type input "8000.00"
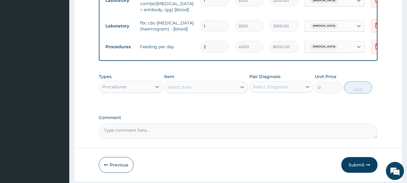
click at [128, 89] on div "Procedures" at bounding box center [125, 87] width 53 height 10
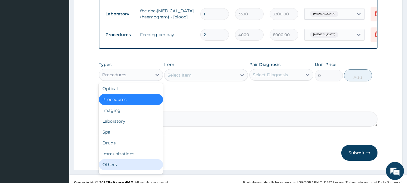
scroll to position [20, 0]
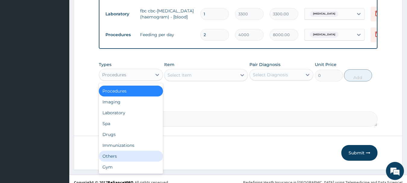
click at [151, 160] on div "Others" at bounding box center [131, 156] width 64 height 11
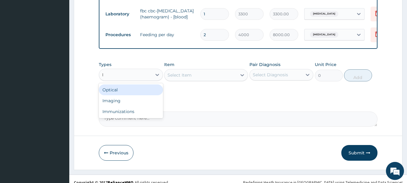
type input "IV"
click at [154, 76] on div at bounding box center [157, 74] width 11 height 11
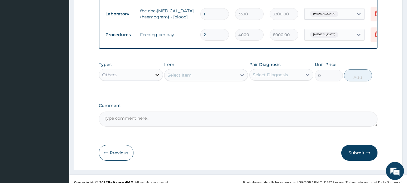
click at [153, 77] on div at bounding box center [157, 74] width 11 height 11
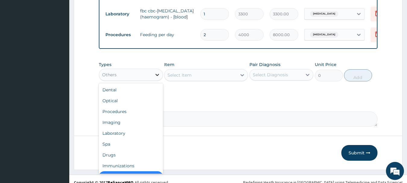
scroll to position [12, 0]
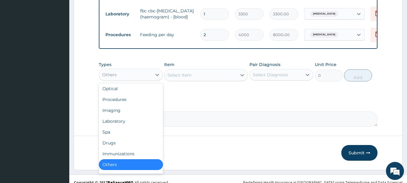
click at [138, 163] on div "Others" at bounding box center [131, 164] width 64 height 11
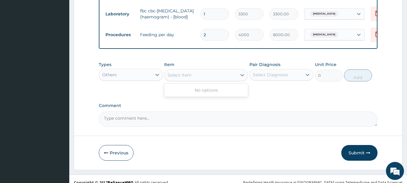
click at [195, 74] on div "Select Item" at bounding box center [200, 75] width 72 height 10
type input "IV"
click at [127, 84] on div "Types Others Item option Feeding per day, selected. Use Up and Down to choose o…" at bounding box center [238, 71] width 279 height 26
click at [126, 79] on div "Others" at bounding box center [125, 75] width 53 height 10
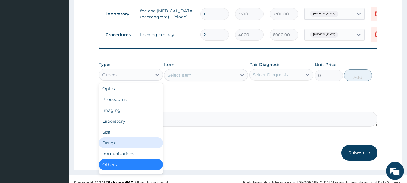
click at [132, 140] on div "Drugs" at bounding box center [131, 142] width 64 height 11
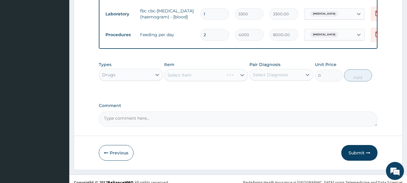
click at [182, 76] on div "Select Item" at bounding box center [206, 75] width 84 height 12
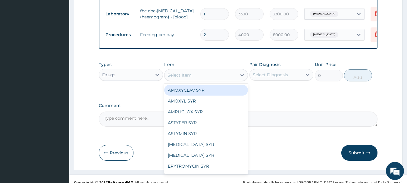
click at [182, 76] on div "Select Item" at bounding box center [179, 75] width 24 height 6
type input "IV"
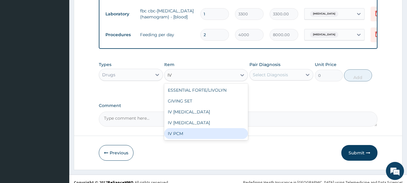
click at [190, 137] on div "IV PCM" at bounding box center [206, 133] width 84 height 11
type input "1500"
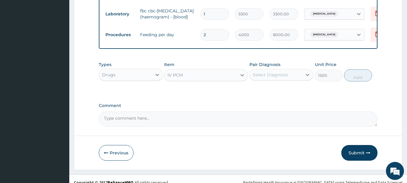
click at [278, 73] on div "Select Diagnosis" at bounding box center [270, 75] width 35 height 6
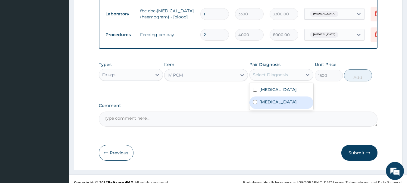
click at [274, 107] on div "Malaria" at bounding box center [281, 102] width 64 height 12
checkbox input "true"
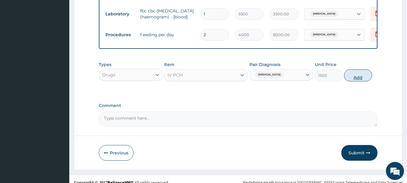
click at [358, 76] on button "Add" at bounding box center [358, 75] width 28 height 12
type input "0"
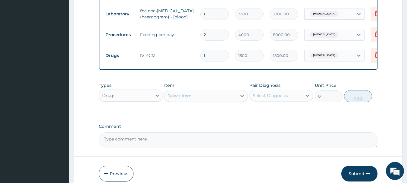
type input "2"
type input "3000.00"
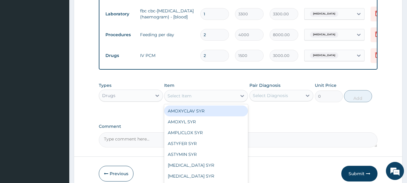
click at [201, 97] on div "Select Item" at bounding box center [200, 96] width 72 height 10
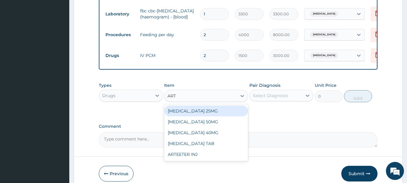
type input "ARTE"
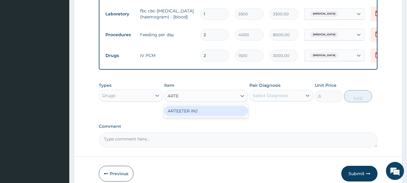
click at [237, 116] on div "ARTEETER INJ" at bounding box center [206, 110] width 84 height 11
type input "1000"
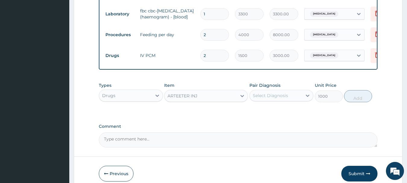
click at [286, 96] on div "Select Diagnosis" at bounding box center [270, 95] width 35 height 6
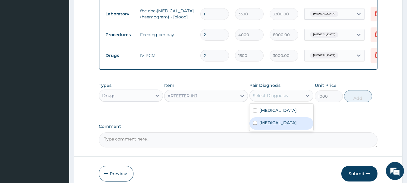
click at [277, 121] on div "Malaria" at bounding box center [281, 123] width 64 height 12
checkbox input "true"
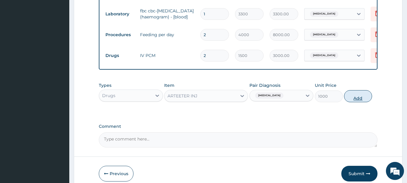
click at [357, 94] on button "Add" at bounding box center [358, 96] width 28 height 12
type input "0"
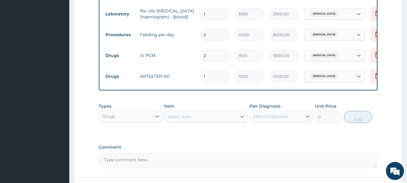
type input "2"
type input "2000.00"
type input "3"
type input "3000.00"
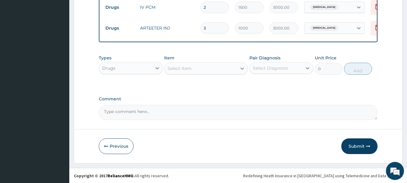
scroll to position [359, 0]
click at [225, 70] on div "Select Item" at bounding box center [200, 68] width 72 height 10
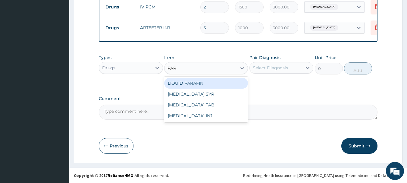
type input "PARA"
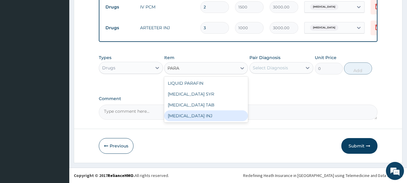
click at [218, 115] on div "PARACETAMOL INJ" at bounding box center [206, 115] width 84 height 11
type input "700"
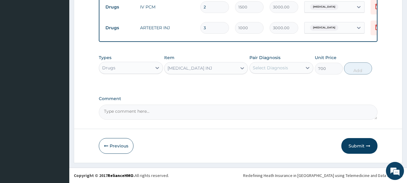
click at [287, 67] on div "Select Diagnosis" at bounding box center [276, 68] width 53 height 10
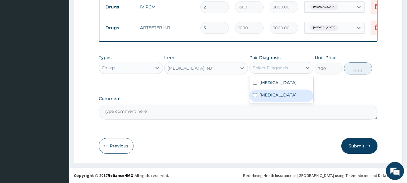
click at [279, 91] on div "Malaria" at bounding box center [281, 95] width 64 height 12
checkbox input "true"
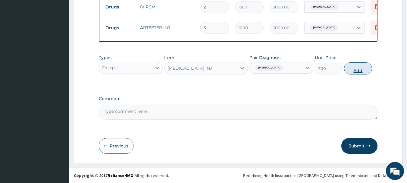
click at [352, 66] on button "Add" at bounding box center [358, 68] width 28 height 12
type input "0"
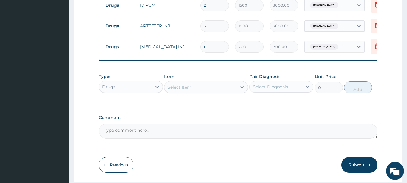
click at [278, 104] on div "Types Drugs Item Select Item Pair Diagnosis Select Diagnosis Unit Price 0 Add" at bounding box center [238, 87] width 279 height 35
click at [207, 89] on div "Select Item" at bounding box center [200, 87] width 72 height 10
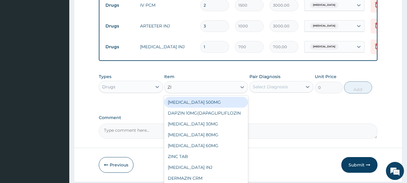
type input "ZIN"
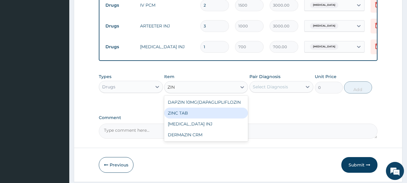
click at [206, 114] on div "ZINC TAB" at bounding box center [206, 112] width 84 height 11
type input "100"
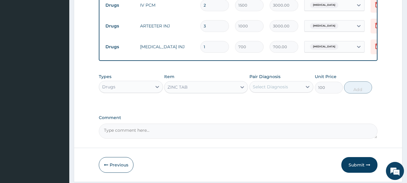
click at [272, 88] on div "Select Diagnosis" at bounding box center [270, 87] width 35 height 6
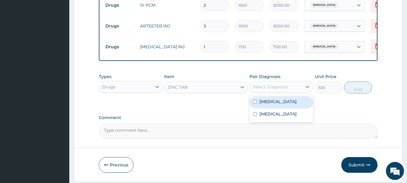
click at [270, 103] on label "Acute diarrhea" at bounding box center [277, 101] width 37 height 6
checkbox input "true"
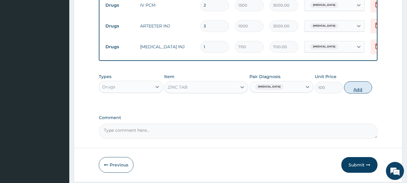
click at [357, 89] on button "Add" at bounding box center [358, 87] width 28 height 12
type input "0"
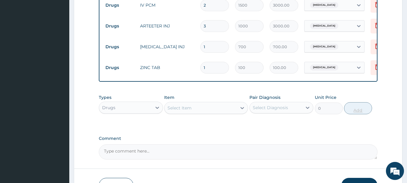
type input "10"
type input "1000.00"
type input "10"
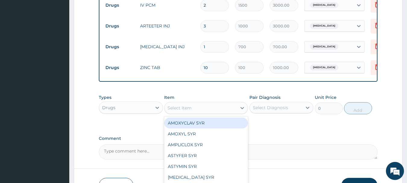
click at [222, 108] on div "Select Item" at bounding box center [200, 108] width 72 height 10
type input "ORS"
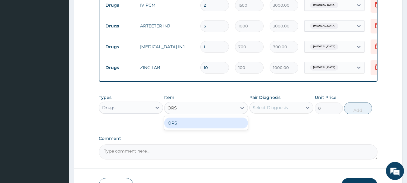
click at [218, 124] on div "ORS" at bounding box center [206, 122] width 84 height 11
type input "250"
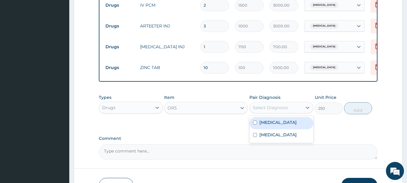
click at [270, 109] on div "Select Diagnosis" at bounding box center [270, 107] width 35 height 6
click at [283, 128] on div "Acute diarrhea" at bounding box center [281, 123] width 64 height 12
checkbox input "true"
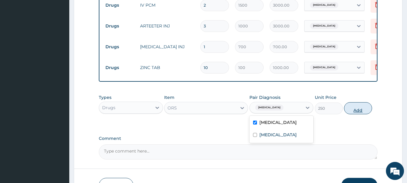
click at [358, 110] on button "Add" at bounding box center [358, 108] width 28 height 12
type input "0"
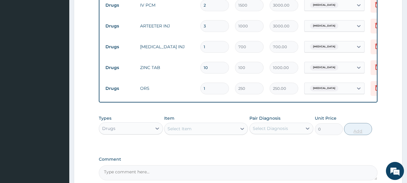
type input "2"
type input "500.00"
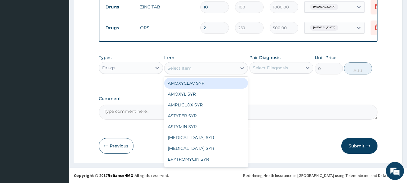
click at [209, 67] on div "Select Item" at bounding box center [200, 68] width 72 height 10
type input "VE"
click at [206, 81] on div "VENTOLIN SYR" at bounding box center [206, 83] width 84 height 11
type input "2000"
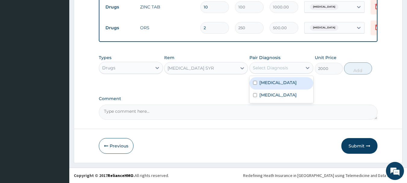
click at [270, 67] on div "Select Diagnosis" at bounding box center [270, 68] width 35 height 6
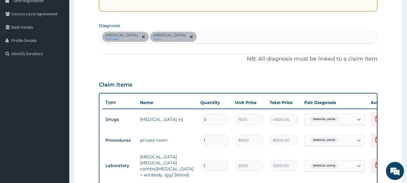
scroll to position [126, 0]
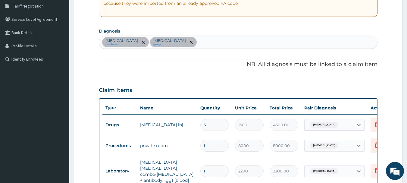
click at [195, 39] on div "Acute diarrhea confirmed Malaria query" at bounding box center [238, 42] width 278 height 13
type input "SEP"
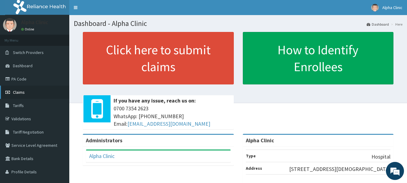
click at [21, 89] on span "Claims" at bounding box center [19, 91] width 12 height 5
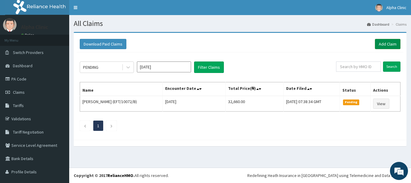
click at [377, 43] on link "Add Claim" at bounding box center [388, 44] width 26 height 10
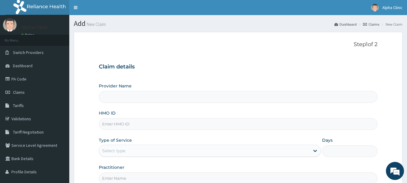
type input "Alpha Clinic"
click at [187, 126] on input "HMO ID" at bounding box center [238, 124] width 279 height 12
type input "HMN/10007/B"
click at [181, 146] on div "Select type" at bounding box center [204, 151] width 210 height 10
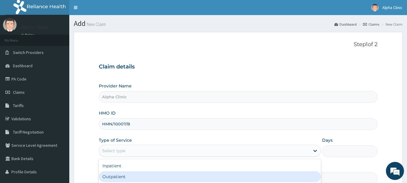
click at [161, 179] on div "Outpatient" at bounding box center [210, 176] width 222 height 11
type input "1"
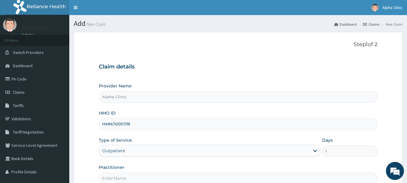
click at [160, 179] on input "Practitioner" at bounding box center [238, 178] width 279 height 12
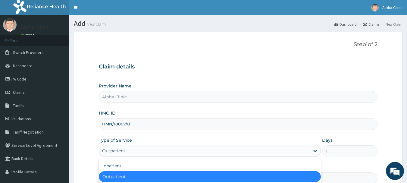
click at [151, 153] on div "Outpatient" at bounding box center [204, 151] width 210 height 10
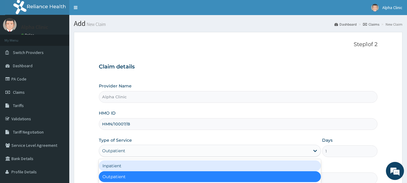
click at [142, 167] on div "Inpatient" at bounding box center [210, 165] width 222 height 11
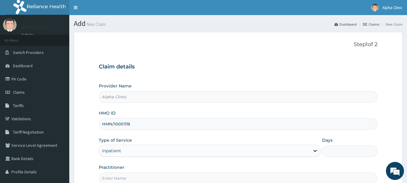
click at [353, 149] on input "Days" at bounding box center [349, 151] width 55 height 12
type input "2"
click at [222, 179] on input "Practitioner" at bounding box center [238, 178] width 279 height 12
click at [223, 176] on input "DR" at bounding box center [238, 178] width 279 height 12
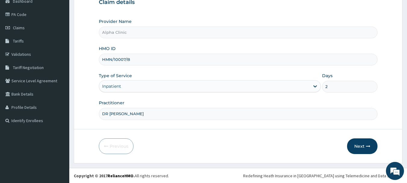
scroll to position [65, 0]
type input "DR [PERSON_NAME]"
click at [362, 146] on button "Next" at bounding box center [362, 146] width 30 height 16
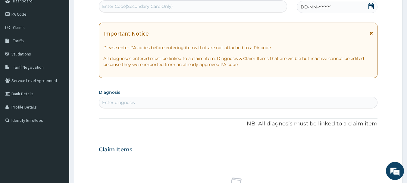
click at [243, 6] on div "Enter Code(Secondary Care Only)" at bounding box center [193, 7] width 188 height 10
paste input "PA/012056"
type input "PA/012056"
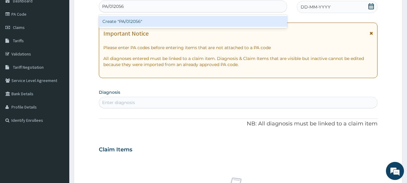
click at [190, 17] on div "Create "PA/012056"" at bounding box center [193, 21] width 188 height 11
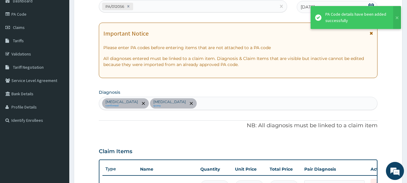
scroll to position [226, 0]
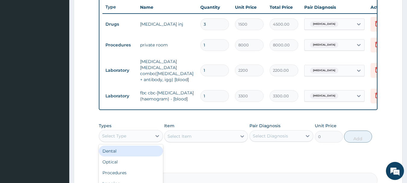
click at [120, 135] on div "Select Type" at bounding box center [114, 136] width 24 height 6
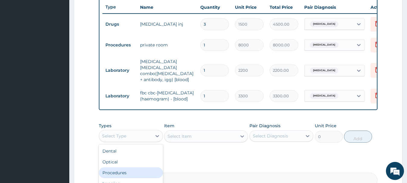
click at [115, 171] on div "Procedures" at bounding box center [131, 172] width 64 height 11
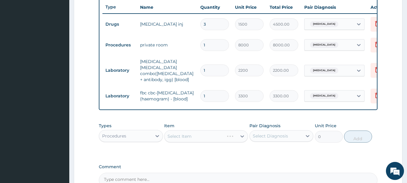
click at [176, 138] on div "Select Item" at bounding box center [206, 136] width 84 height 12
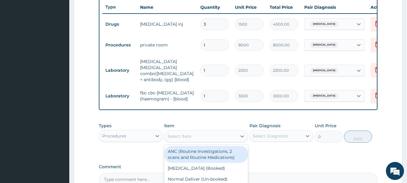
click at [176, 138] on div "Select Item" at bounding box center [179, 136] width 24 height 6
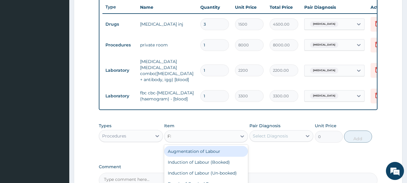
type input "FEE"
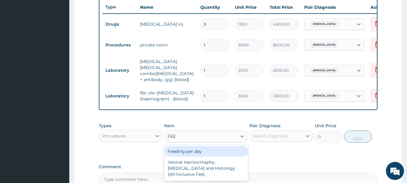
click at [188, 154] on div "Feeding per day" at bounding box center [206, 151] width 84 height 11
type input "4000"
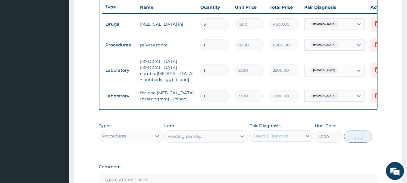
click at [268, 138] on div "Select Diagnosis" at bounding box center [270, 136] width 35 height 6
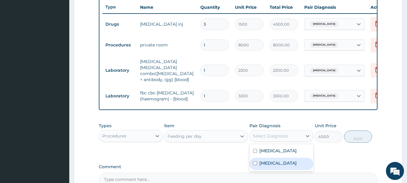
click at [270, 164] on label "[MEDICAL_DATA]" at bounding box center [277, 163] width 37 height 6
checkbox input "true"
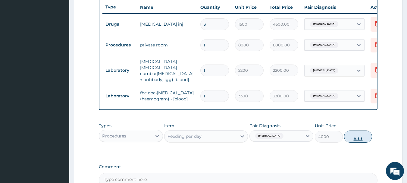
click at [359, 139] on button "Add" at bounding box center [358, 136] width 28 height 12
type input "0"
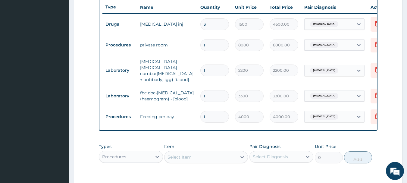
scroll to position [317, 0]
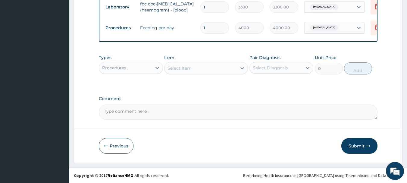
type input "2"
type input "8000.00"
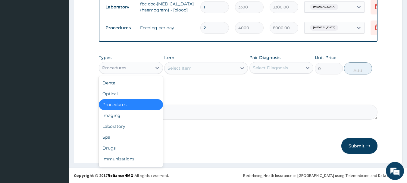
click at [137, 68] on div "Procedures" at bounding box center [125, 68] width 53 height 10
click at [132, 148] on div "Drugs" at bounding box center [131, 147] width 64 height 11
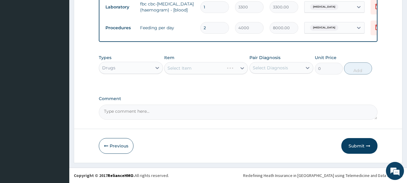
click at [197, 67] on div "Select Item" at bounding box center [206, 68] width 84 height 12
click at [188, 69] on div "Select Item" at bounding box center [179, 68] width 24 height 6
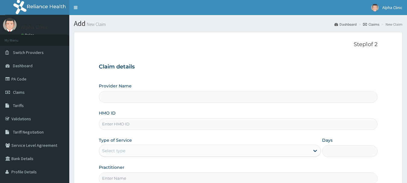
scroll to position [65, 0]
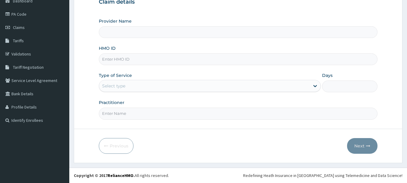
type input "Alpha Clinic"
click at [165, 58] on input "HMO ID" at bounding box center [238, 59] width 279 height 12
type input "HMN/10007/B"
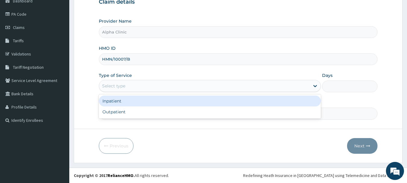
click at [149, 86] on div "Select type" at bounding box center [204, 86] width 210 height 10
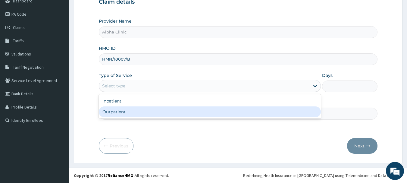
click at [142, 107] on div "Outpatient" at bounding box center [210, 111] width 222 height 11
type input "1"
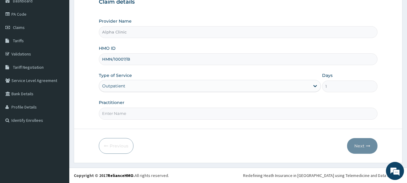
click at [142, 109] on input "Practitioner" at bounding box center [238, 113] width 279 height 12
type input "DR [PERSON_NAME]"
click at [281, 84] on div "Outpatient" at bounding box center [204, 86] width 210 height 10
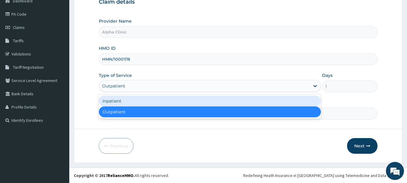
click at [259, 100] on div "Inpatient" at bounding box center [210, 100] width 222 height 11
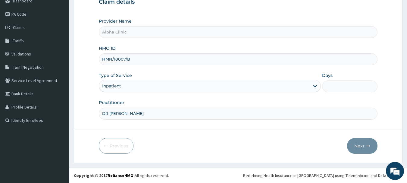
click at [340, 88] on input "Days" at bounding box center [349, 86] width 55 height 12
type input "2"
click at [359, 145] on button "Next" at bounding box center [362, 146] width 30 height 16
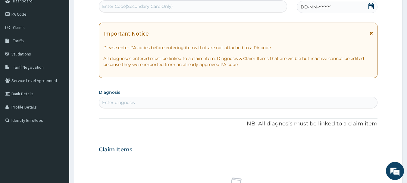
click at [224, 5] on div "Enter Code(Secondary Care Only)" at bounding box center [193, 7] width 188 height 10
paste input "PA/012056"
type input "PA/012056"
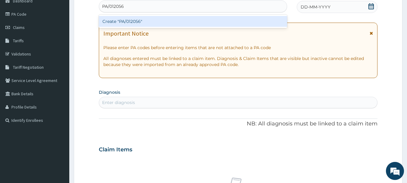
click at [221, 18] on div "Create "PA/012056"" at bounding box center [193, 21] width 188 height 11
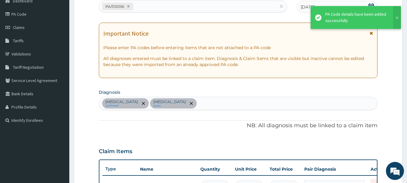
scroll to position [226, 0]
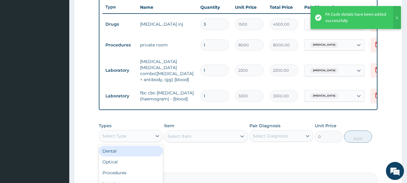
click at [134, 133] on div "Select Type" at bounding box center [125, 136] width 53 height 10
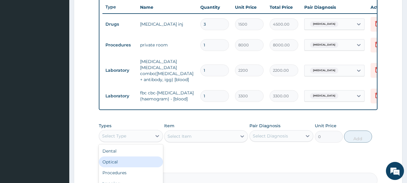
scroll to position [296, 0]
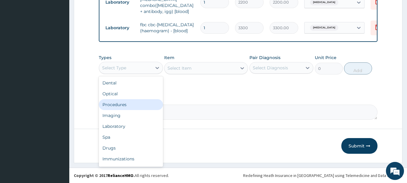
click at [126, 108] on div "Procedures" at bounding box center [131, 104] width 64 height 11
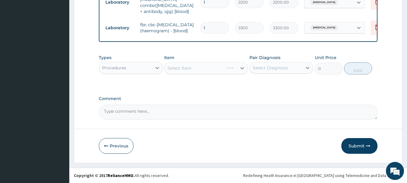
click at [173, 67] on div "Select Item" at bounding box center [206, 68] width 84 height 12
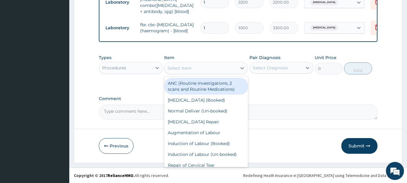
click at [173, 67] on div "Select Item" at bounding box center [179, 68] width 24 height 6
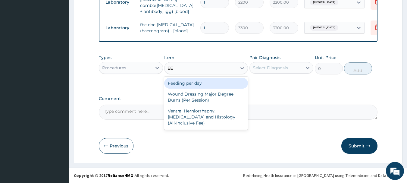
type input "E"
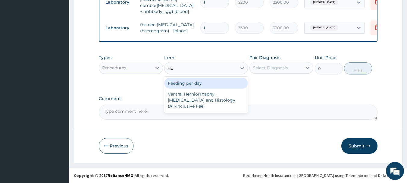
type input "FEE"
click at [181, 82] on div "Feeding per day" at bounding box center [206, 83] width 84 height 11
type input "4000"
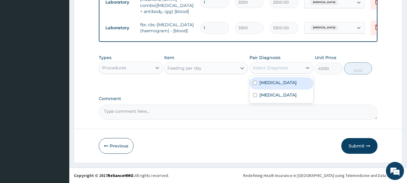
click at [263, 67] on div "Select Diagnosis" at bounding box center [270, 68] width 35 height 6
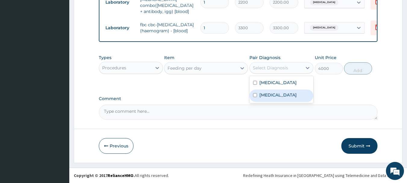
click at [265, 92] on label "Malaria" at bounding box center [277, 95] width 37 height 6
checkbox input "true"
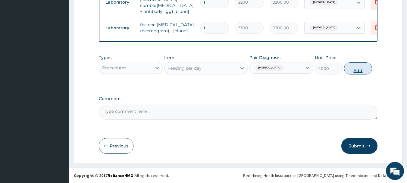
click at [355, 69] on button "Add" at bounding box center [358, 68] width 28 height 12
type input "0"
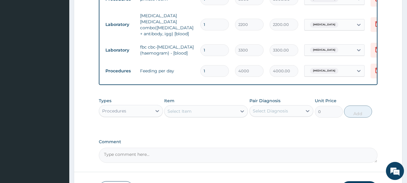
scroll to position [260, 0]
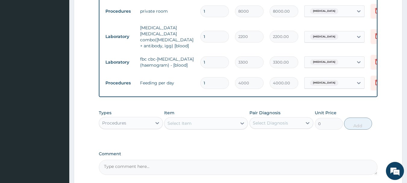
click at [211, 80] on input "1" at bounding box center [214, 83] width 29 height 12
type input "2"
type input "8000.00"
click at [196, 26] on td "malaria parasite combo(blood film+ antibody, igg) [blood]" at bounding box center [167, 37] width 60 height 30
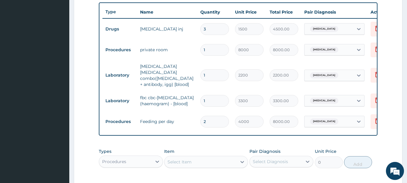
scroll to position [212, 0]
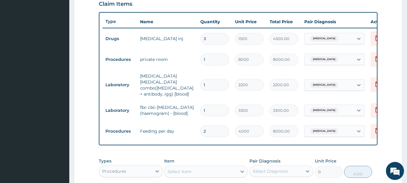
click at [209, 57] on input "1" at bounding box center [214, 60] width 29 height 12
type input "0.00"
type input "2"
type input "16000.00"
type input "2"
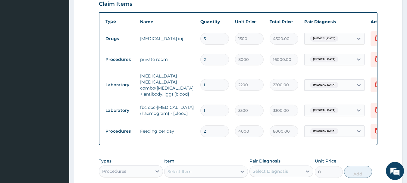
click at [229, 157] on div "Types Procedures Item Select Item Pair Diagnosis Select Diagnosis Unit Price 0 …" at bounding box center [238, 168] width 279 height 26
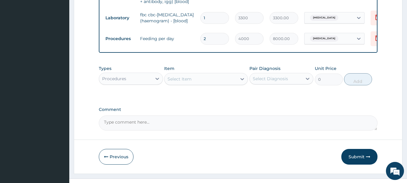
scroll to position [317, 0]
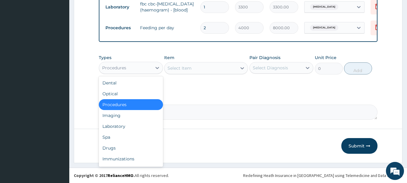
click at [135, 65] on div "Procedures" at bounding box center [125, 68] width 53 height 10
click at [120, 145] on div "Drugs" at bounding box center [131, 147] width 64 height 11
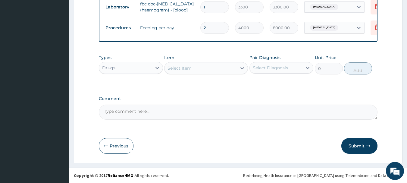
click at [113, 119] on textarea "Comment" at bounding box center [238, 111] width 279 height 15
click at [153, 111] on textarea "IV RINGER LACTATE 3,000 NAIRA" at bounding box center [238, 111] width 279 height 15
click at [174, 112] on textarea "IV RINGER LACTATE 3,000 NAIRA" at bounding box center [238, 111] width 279 height 15
click at [213, 111] on textarea "IV RINGER LACTATE 3,000 NAIRA, IV CEFUROXIME 5000" at bounding box center [238, 111] width 279 height 15
click at [232, 112] on textarea "IV RINGER LACTATE 3,000 NAIRA, IV CEFUROXIME 5,000" at bounding box center [238, 111] width 279 height 15
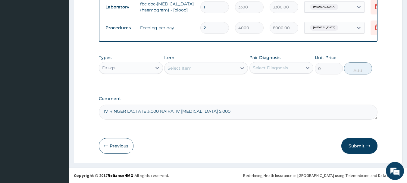
click at [232, 112] on textarea "IV RINGER LACTATE 3,000 NAIRA, IV CEFUROXIME 5,000" at bounding box center [238, 111] width 279 height 15
type textarea "IV RINGER LACTATE 3,000 NAIRA, IV CEFUROXIME 5,000 NAIRA AND IV GENTICIN 3 BAGS…"
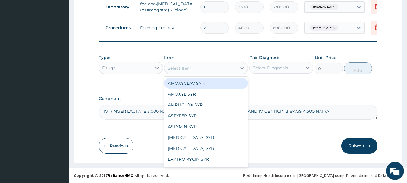
click at [183, 66] on div "Select Item" at bounding box center [179, 68] width 24 height 6
type input "IV"
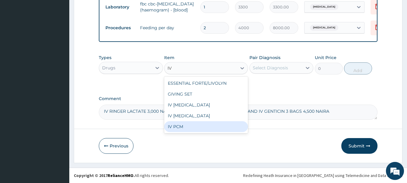
click at [185, 128] on div "IV PCM" at bounding box center [206, 126] width 84 height 11
type input "1500"
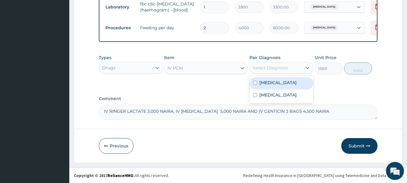
click at [285, 66] on div "Select Diagnosis" at bounding box center [270, 68] width 35 height 6
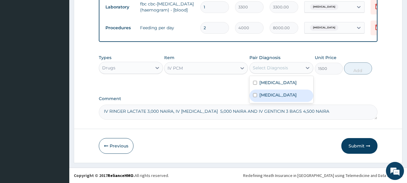
click at [280, 101] on div "Malaria" at bounding box center [281, 95] width 64 height 12
checkbox input "true"
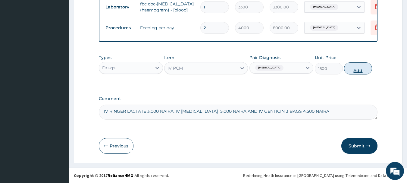
click at [356, 69] on button "Add" at bounding box center [358, 68] width 28 height 12
type input "0"
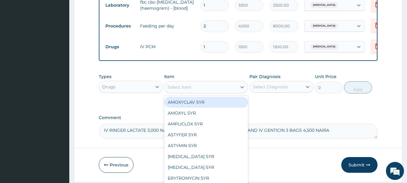
click at [184, 88] on div "Select Item" at bounding box center [179, 87] width 24 height 6
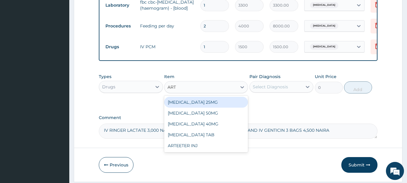
type input "ARTE"
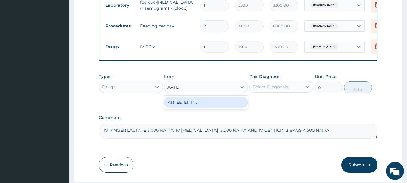
click at [183, 102] on div "ARTEETER INJ" at bounding box center [206, 102] width 84 height 11
type input "1000"
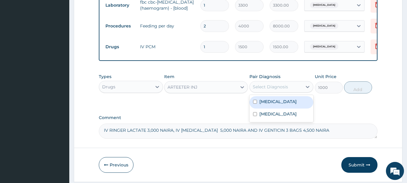
click at [271, 86] on div "Select Diagnosis" at bounding box center [270, 87] width 35 height 6
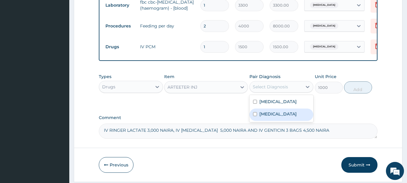
click at [270, 111] on div "Malaria" at bounding box center [281, 114] width 64 height 12
checkbox input "true"
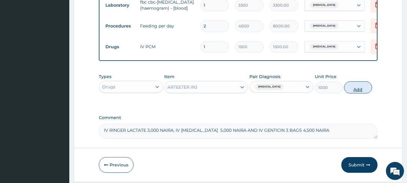
click at [362, 90] on button "Add" at bounding box center [358, 87] width 28 height 12
type input "0"
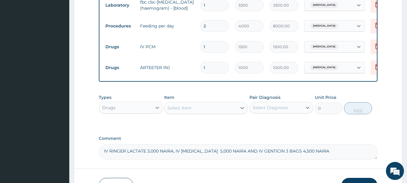
type input "2"
type input "2000.00"
type input "3"
type input "3000.00"
click at [204, 106] on div "Select Item" at bounding box center [200, 108] width 72 height 10
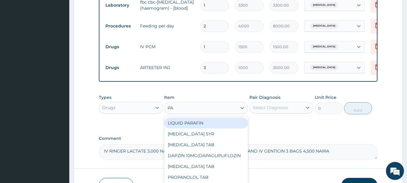
type input "PAR"
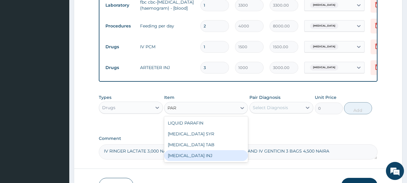
click at [209, 158] on div "PARACETAMOL INJ" at bounding box center [206, 155] width 84 height 11
type input "700"
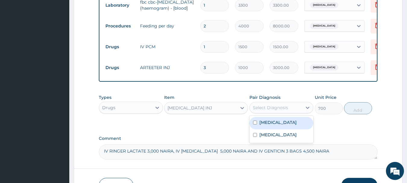
click at [272, 107] on div "Select Diagnosis" at bounding box center [270, 107] width 35 height 6
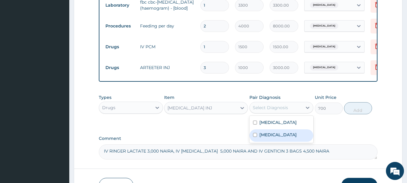
click at [269, 134] on label "Malaria" at bounding box center [277, 135] width 37 height 6
checkbox input "true"
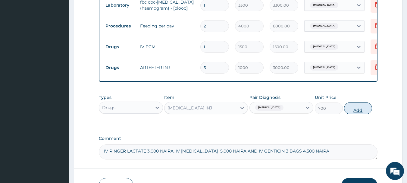
click at [357, 110] on button "Add" at bounding box center [358, 108] width 28 height 12
type input "0"
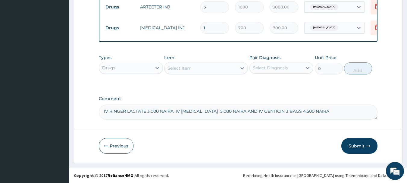
scroll to position [379, 0]
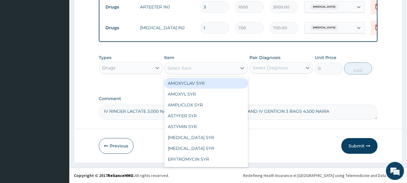
click at [192, 67] on div "Select Item" at bounding box center [200, 68] width 72 height 10
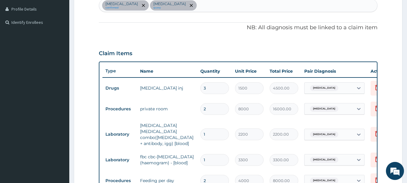
scroll to position [151, 0]
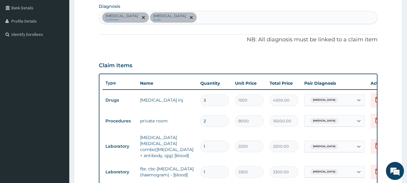
click at [182, 17] on div "Acute diarrhea confirmed Malaria query" at bounding box center [238, 17] width 278 height 13
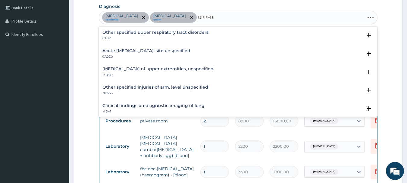
type input "UPPER"
click at [179, 51] on h4 "Acute upper respiratory infection, site unspecified" at bounding box center [146, 50] width 88 height 5
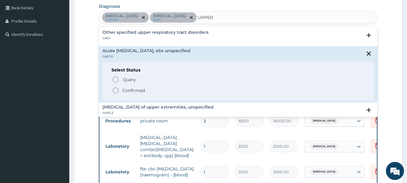
click at [140, 89] on p "Confirmed" at bounding box center [133, 90] width 23 height 6
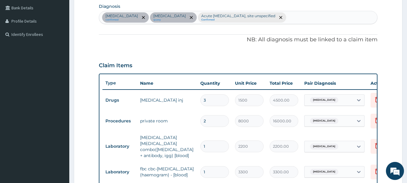
click at [188, 47] on div "PA Code / Prescription Code PA/012056 Encounter Date 01-10-2025 Important Notic…" at bounding box center [238, 127] width 279 height 440
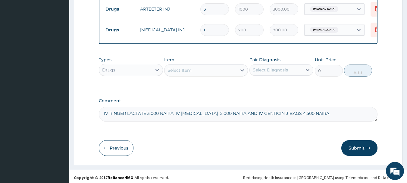
scroll to position [379, 0]
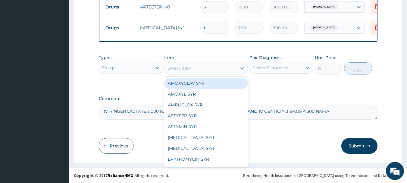
click at [177, 68] on div "Select Item" at bounding box center [179, 68] width 24 height 6
type input "C"
type input "EXI"
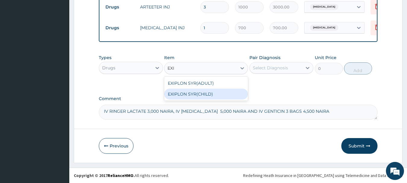
click at [192, 97] on div "EXIPLON SYR(CHILD)" at bounding box center [206, 94] width 84 height 11
type input "1500"
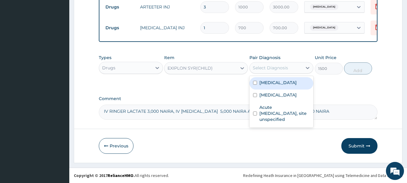
click at [275, 66] on div "Select Diagnosis" at bounding box center [270, 68] width 35 height 6
type input "2"
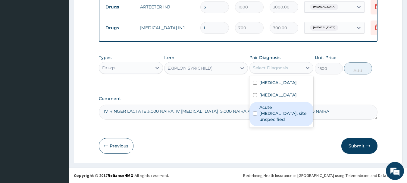
click at [278, 115] on label "Acute upper respiratory infection, site unspecified" at bounding box center [284, 113] width 51 height 18
checkbox input "true"
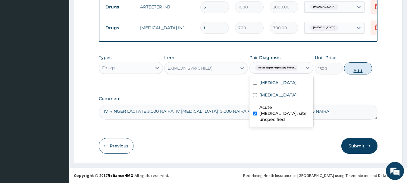
click at [355, 69] on button "Add" at bounding box center [358, 68] width 28 height 12
type input "0"
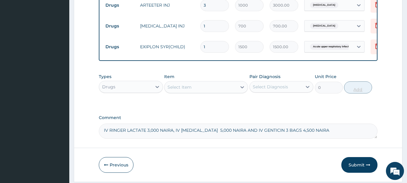
type input "2"
type input "3000.00"
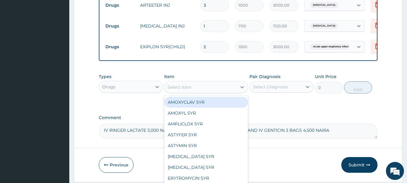
click at [223, 84] on div "Select Item" at bounding box center [200, 87] width 72 height 10
click at [207, 43] on input "2" at bounding box center [214, 47] width 29 height 12
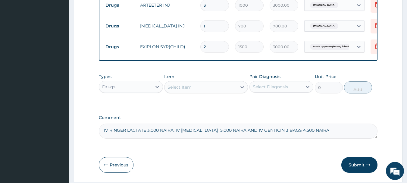
click at [196, 86] on div "Select Item" at bounding box center [200, 87] width 72 height 10
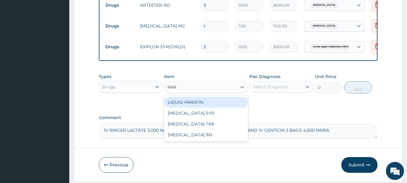
type input "PARA"
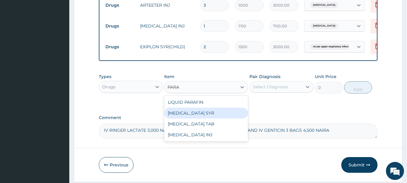
click at [192, 110] on div "PARACETAMOL SYR" at bounding box center [206, 112] width 84 height 11
type input "500"
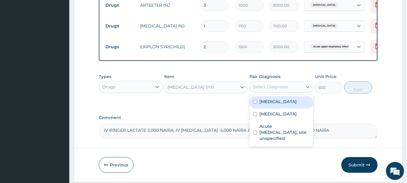
click at [266, 84] on div "Select Diagnosis" at bounding box center [276, 87] width 53 height 10
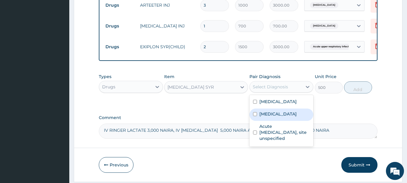
click at [272, 112] on label "Malaria" at bounding box center [277, 114] width 37 height 6
checkbox input "true"
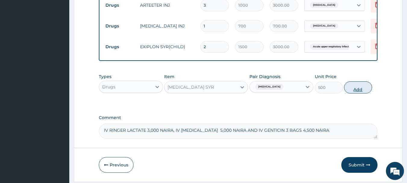
click at [363, 89] on button "Add" at bounding box center [358, 87] width 28 height 12
type input "0"
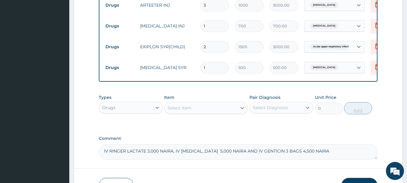
type input "2"
type input "1000.00"
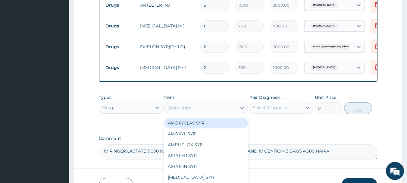
click at [209, 109] on div "Select Item" at bounding box center [200, 108] width 72 height 10
type input "VE"
click at [198, 124] on div "VENTOLIN SYR" at bounding box center [206, 122] width 84 height 11
type input "2000"
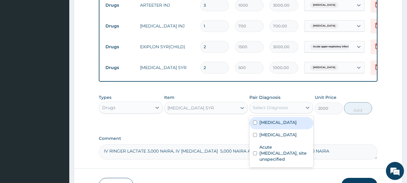
click at [265, 110] on div "Select Diagnosis" at bounding box center [270, 107] width 35 height 6
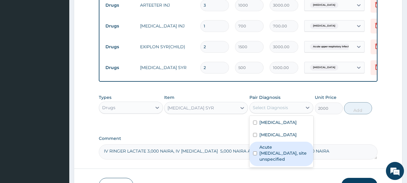
click at [263, 150] on label "Acute upper respiratory infection, site unspecified" at bounding box center [284, 153] width 51 height 18
checkbox input "true"
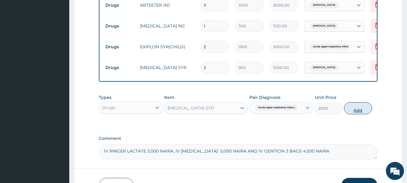
click at [353, 110] on button "Add" at bounding box center [358, 108] width 28 height 12
type input "0"
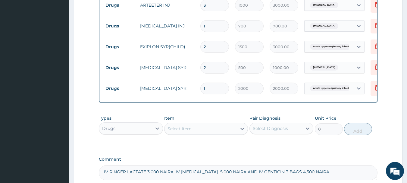
type input "2"
type input "4000.00"
click at [204, 131] on div "Select Item" at bounding box center [200, 129] width 72 height 10
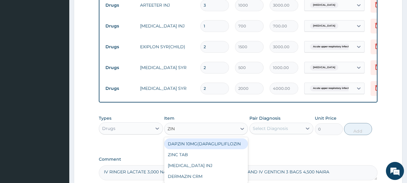
type input "ZINC"
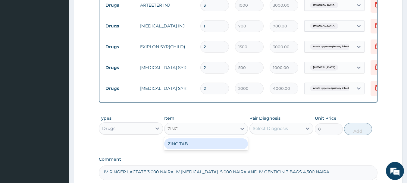
click at [203, 146] on div "ZINC TAB" at bounding box center [206, 143] width 84 height 11
type input "100"
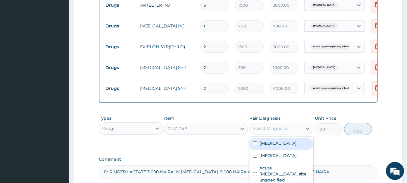
click at [283, 129] on div "Select Diagnosis" at bounding box center [270, 128] width 35 height 6
click at [279, 144] on label "Acute diarrhea" at bounding box center [277, 143] width 37 height 6
checkbox input "true"
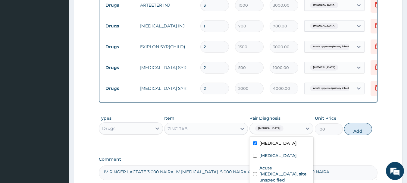
click at [359, 129] on button "Add" at bounding box center [358, 129] width 28 height 12
type input "0"
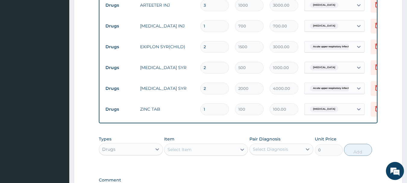
type input "10"
type input "1000.00"
type input "10"
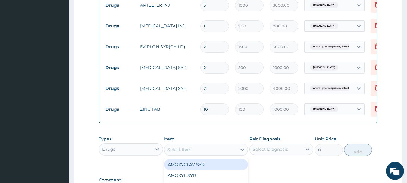
click at [190, 148] on div "Select Item" at bounding box center [200, 150] width 72 height 10
type input "ORS"
click at [195, 167] on div "ORS" at bounding box center [206, 164] width 84 height 11
type input "250"
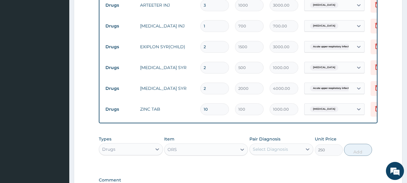
click at [277, 149] on div "Select Diagnosis" at bounding box center [270, 149] width 35 height 6
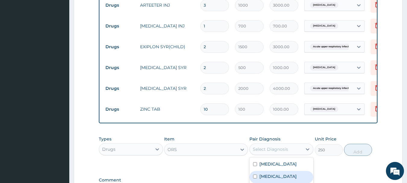
scroll to position [462, 0]
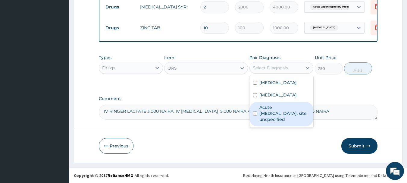
click at [294, 111] on label "Acute upper respiratory infection, site unspecified" at bounding box center [284, 113] width 51 height 18
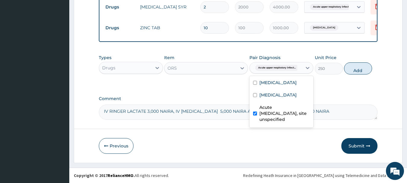
checkbox input "true"
click at [280, 85] on label "Acute diarrhea" at bounding box center [277, 82] width 37 height 6
checkbox input "true"
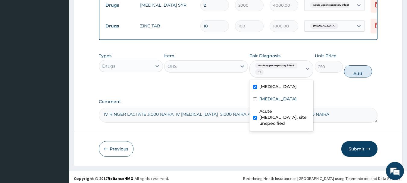
click at [264, 115] on label "Acute upper respiratory infection, site unspecified" at bounding box center [284, 117] width 51 height 18
checkbox input "false"
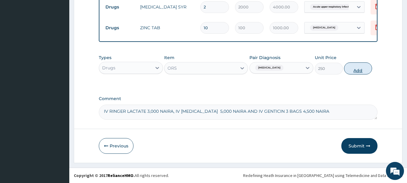
click at [355, 67] on button "Add" at bounding box center [358, 68] width 28 height 12
type input "0"
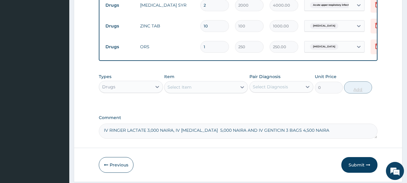
type input "2"
type input "500.00"
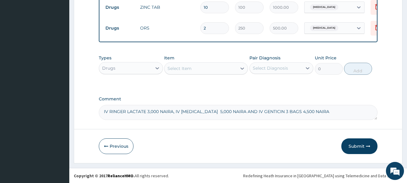
scroll to position [483, 0]
click at [248, 111] on textarea "IV RINGER LACTATE 3,000 NAIRA, IV CEFUROXIME 5,000 NAIRA AND IV GENTICIN 3 BAGS…" at bounding box center [238, 111] width 279 height 15
type textarea "IV RINGER LACTATE 3,000 NAIRA, AND IV GENTICIN 3 BAGS 4,500 NAIRA"
click at [356, 145] on button "Submit" at bounding box center [359, 146] width 36 height 16
